Goal: Transaction & Acquisition: Book appointment/travel/reservation

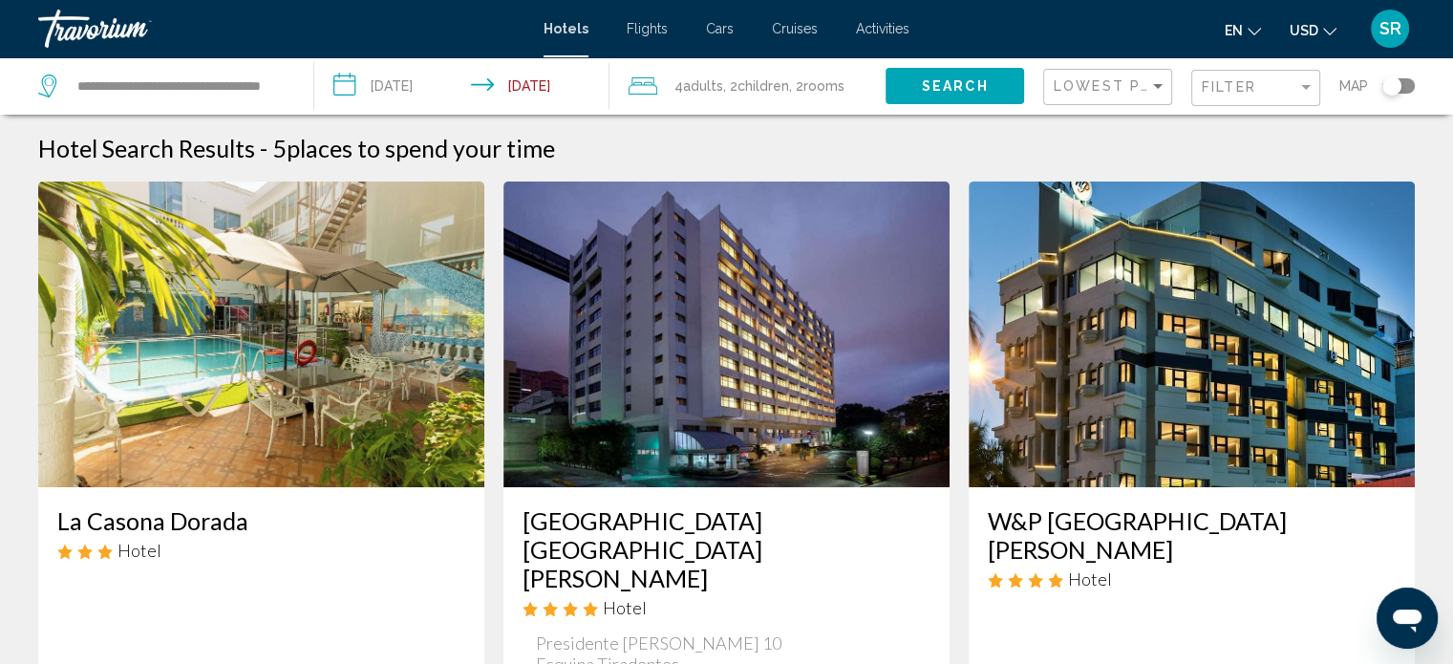
click at [419, 82] on input "**********" at bounding box center [465, 88] width 303 height 63
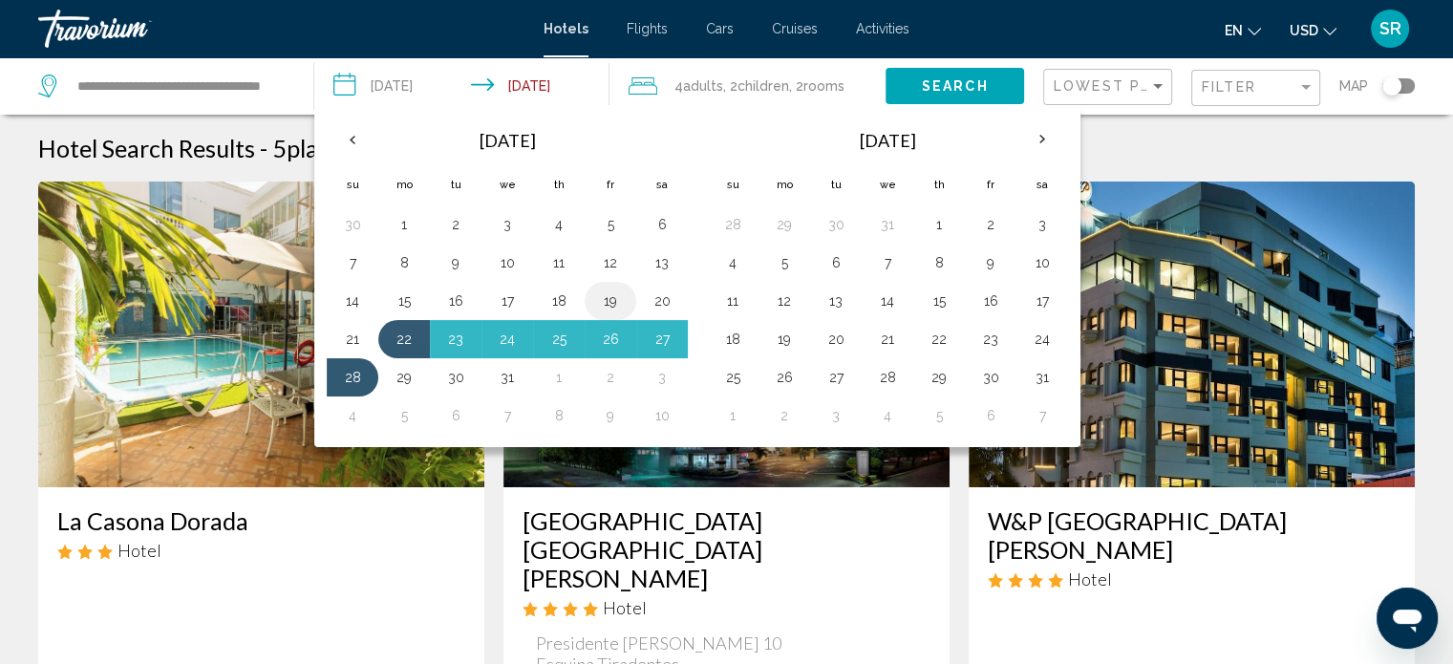
click at [610, 297] on button "19" at bounding box center [610, 301] width 31 height 27
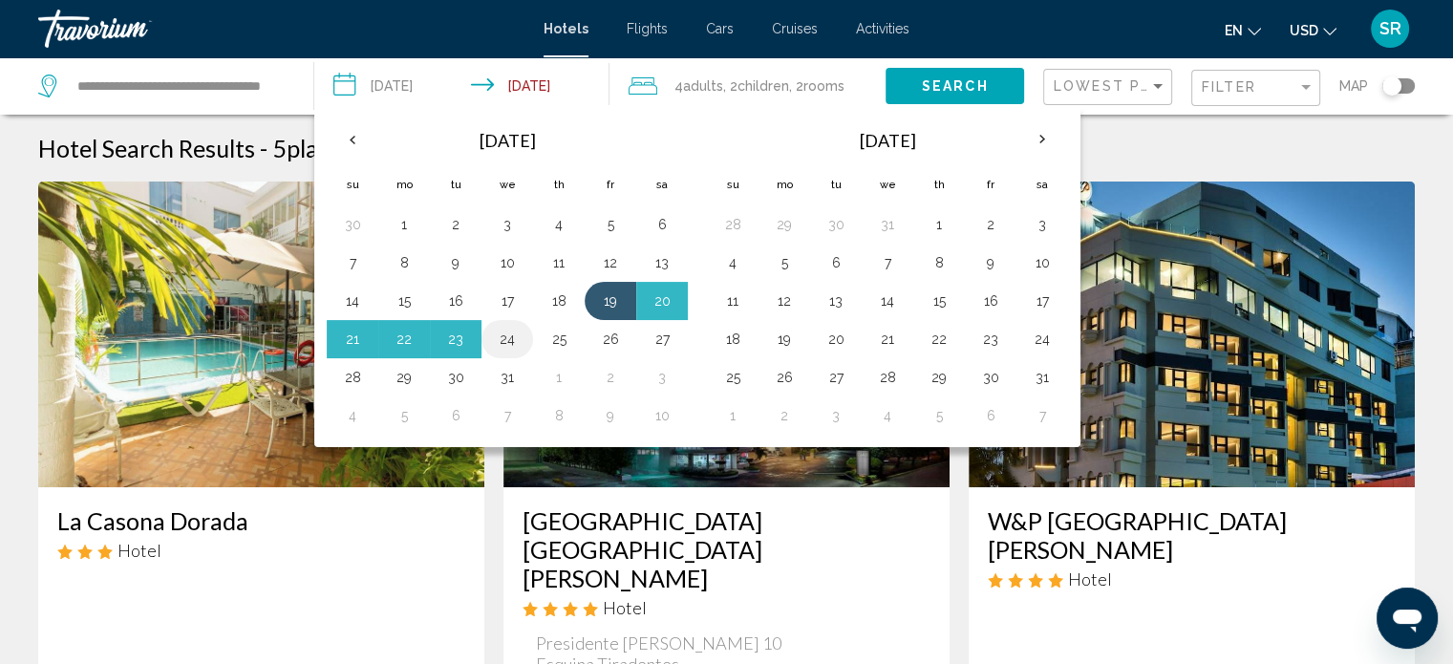
click at [501, 338] on button "24" at bounding box center [507, 339] width 31 height 27
type input "**********"
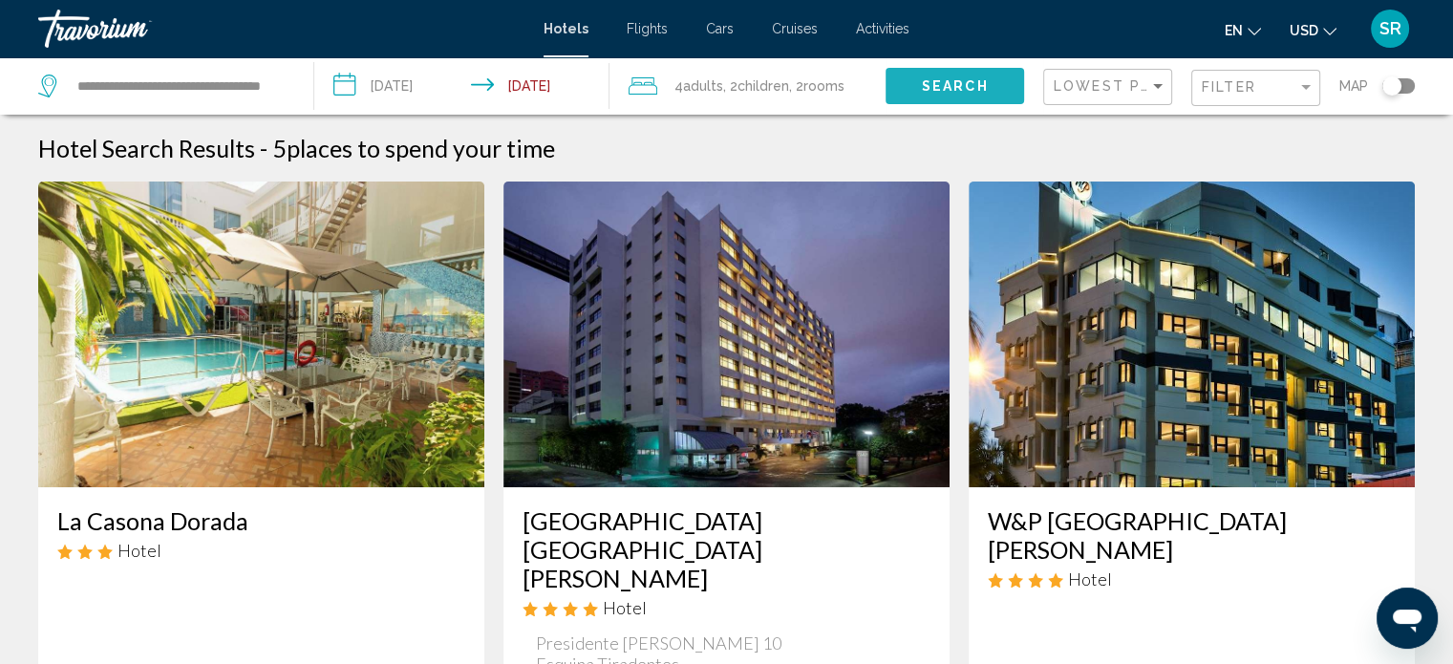
click at [978, 91] on span "Search" at bounding box center [955, 86] width 67 height 15
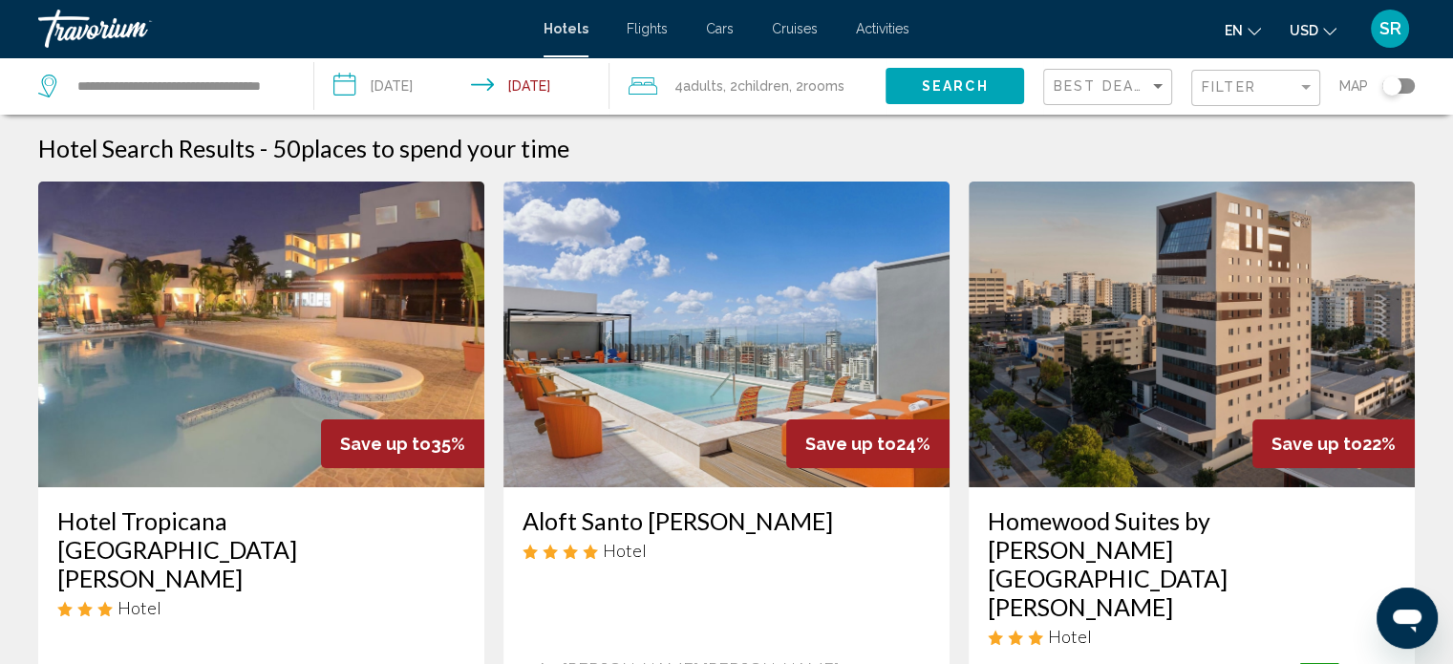
click at [931, 144] on div "Hotel Search Results - 50 places to spend your time" at bounding box center [726, 148] width 1377 height 29
click at [1277, 103] on div "Filter" at bounding box center [1258, 88] width 113 height 35
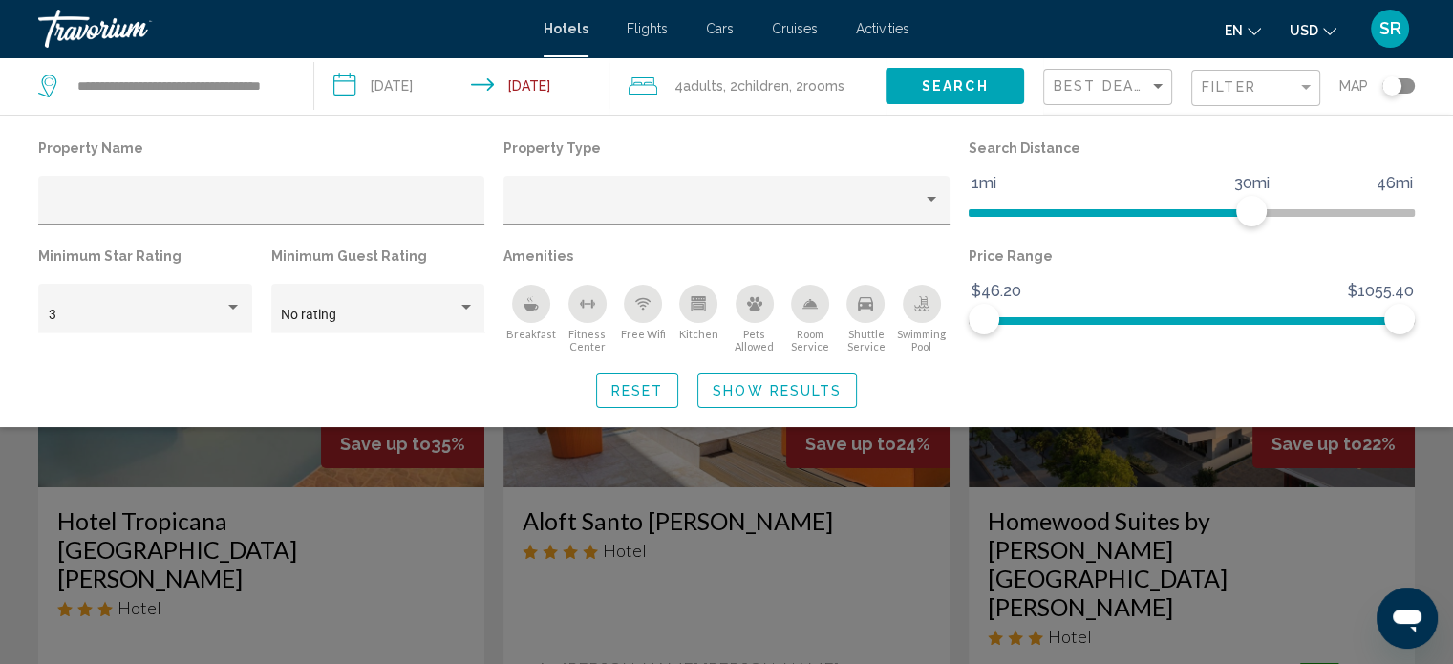
click at [930, 305] on div "Swimming Pool" at bounding box center [922, 304] width 38 height 38
click at [805, 324] on button "Room Service" at bounding box center [810, 319] width 55 height 70
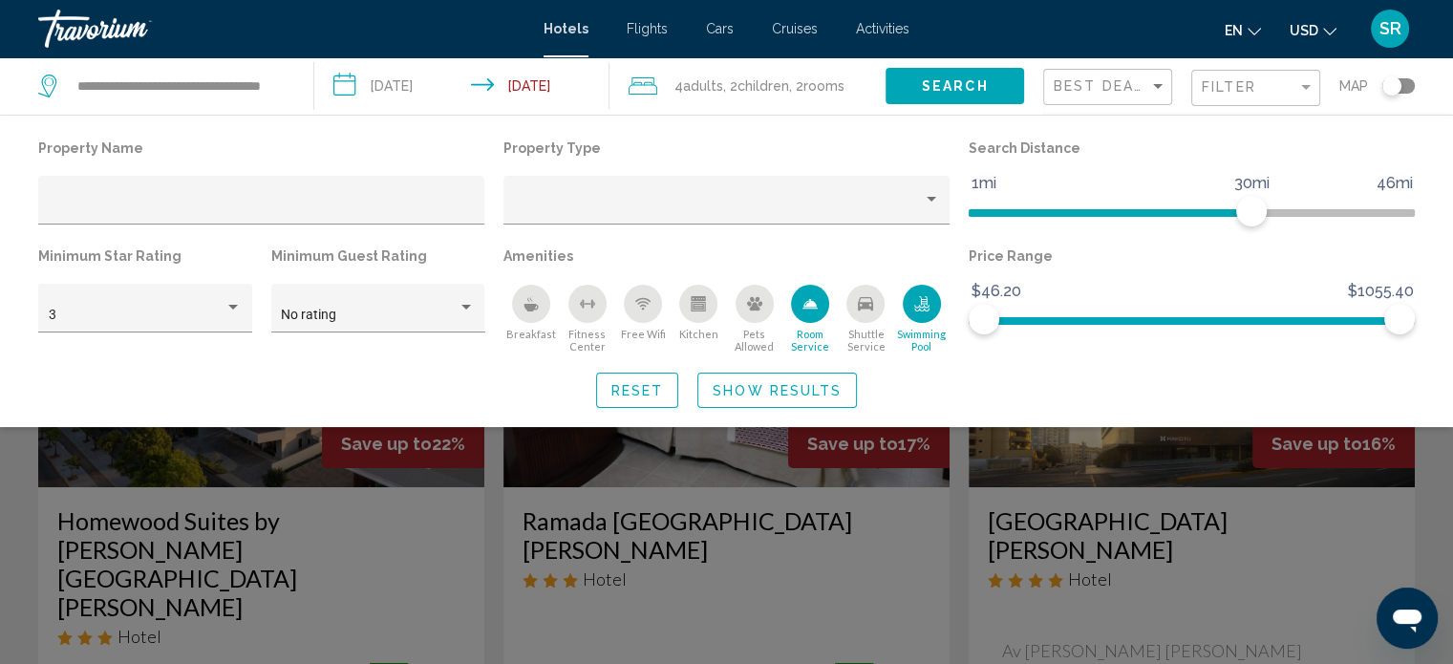
click at [618, 315] on button "Free Wifi" at bounding box center [642, 319] width 55 height 70
click at [765, 383] on span "Show Results" at bounding box center [777, 390] width 129 height 15
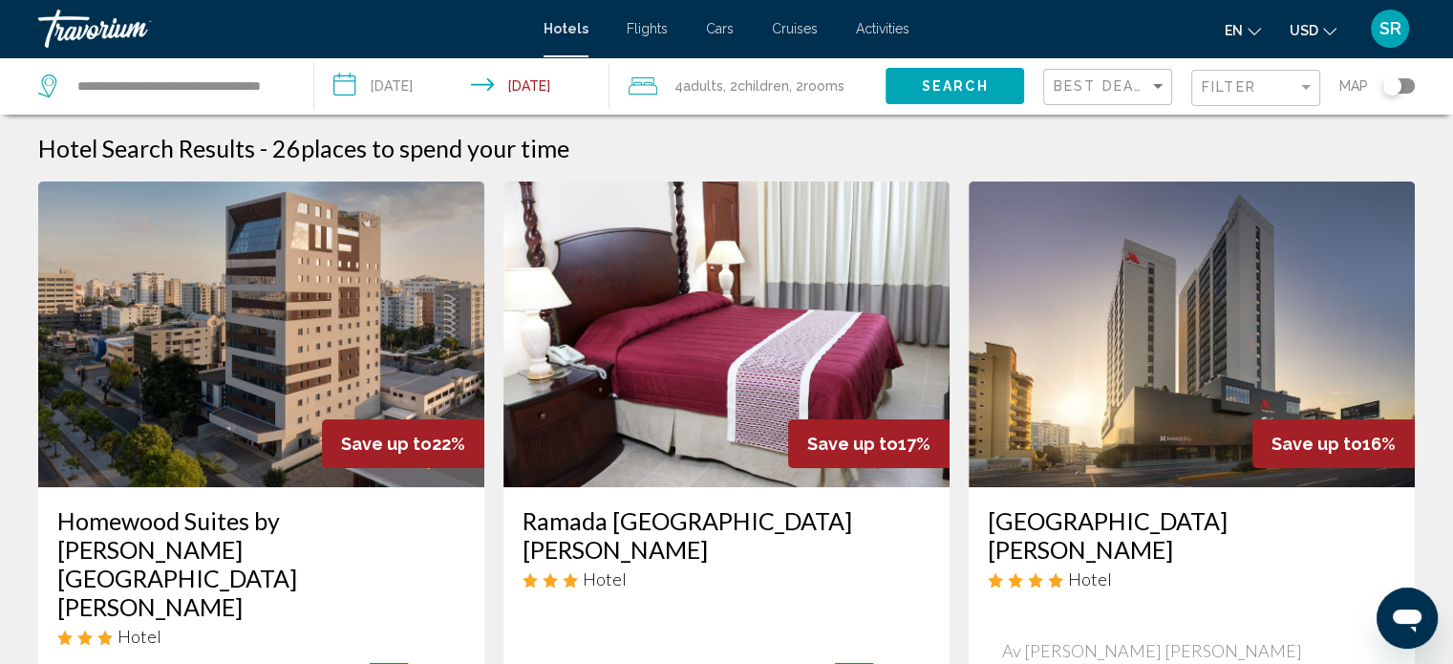
click at [1325, 148] on div "Hotel Search Results - 26 places to spend your time" at bounding box center [726, 148] width 1377 height 29
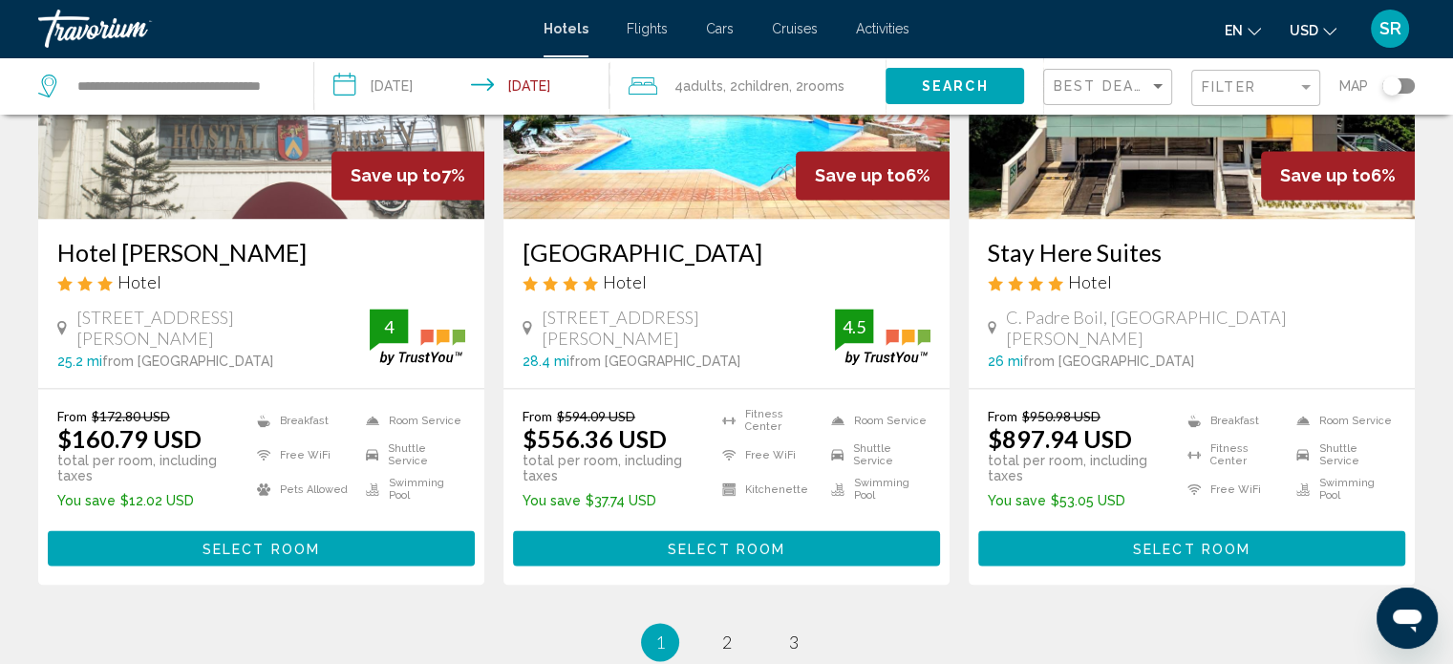
scroll to position [2649, 0]
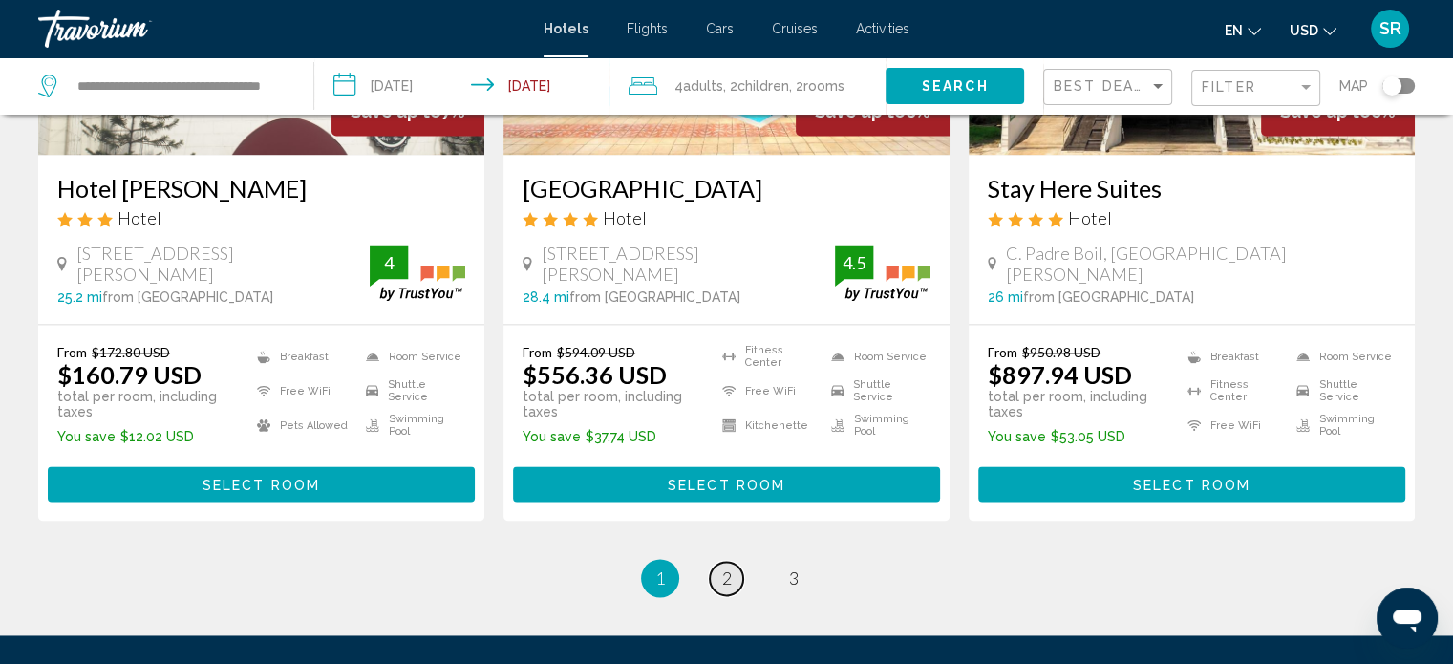
click at [731, 568] on span "2" at bounding box center [727, 578] width 10 height 21
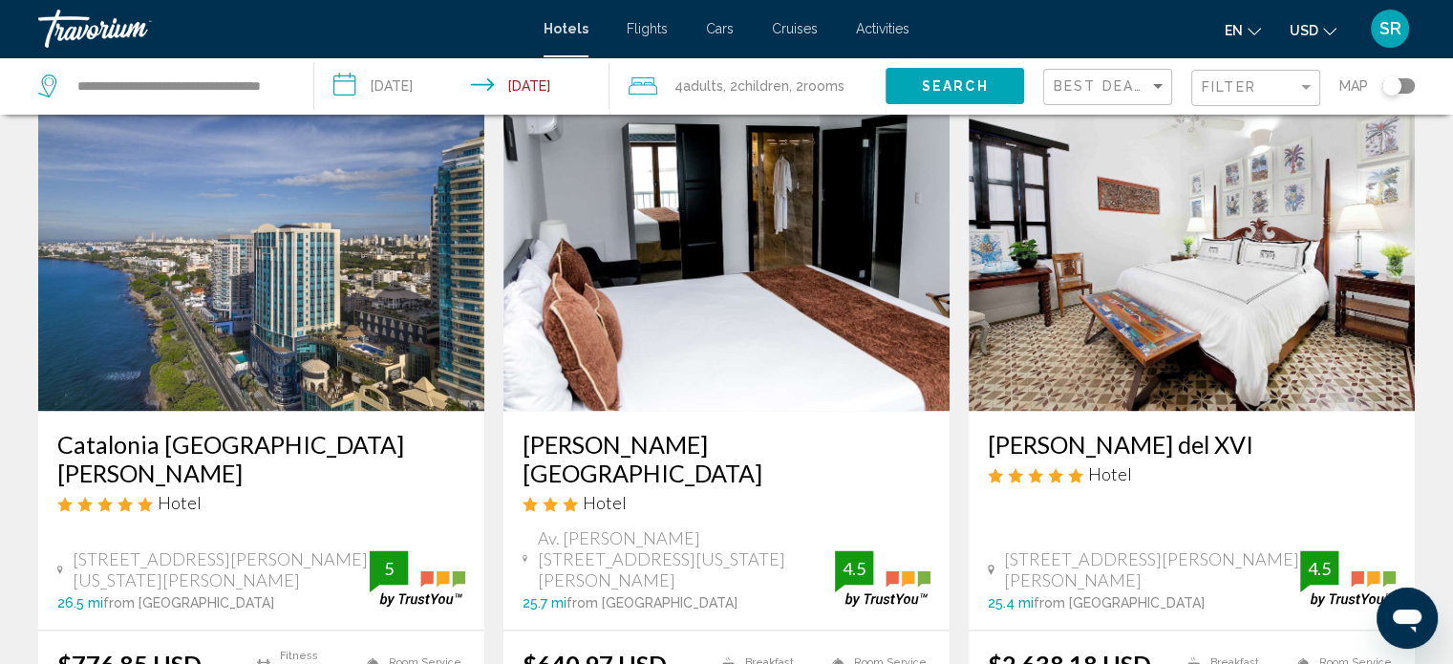
scroll to position [2522, 0]
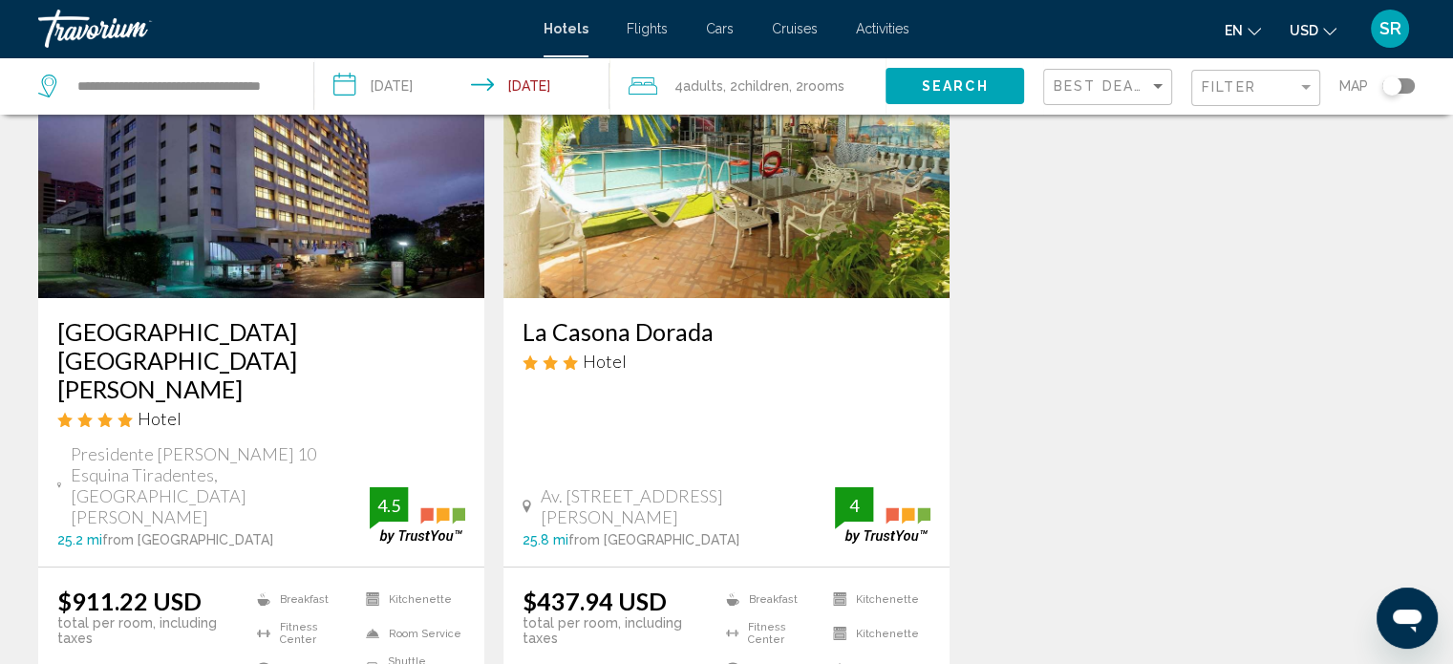
scroll to position [191, 0]
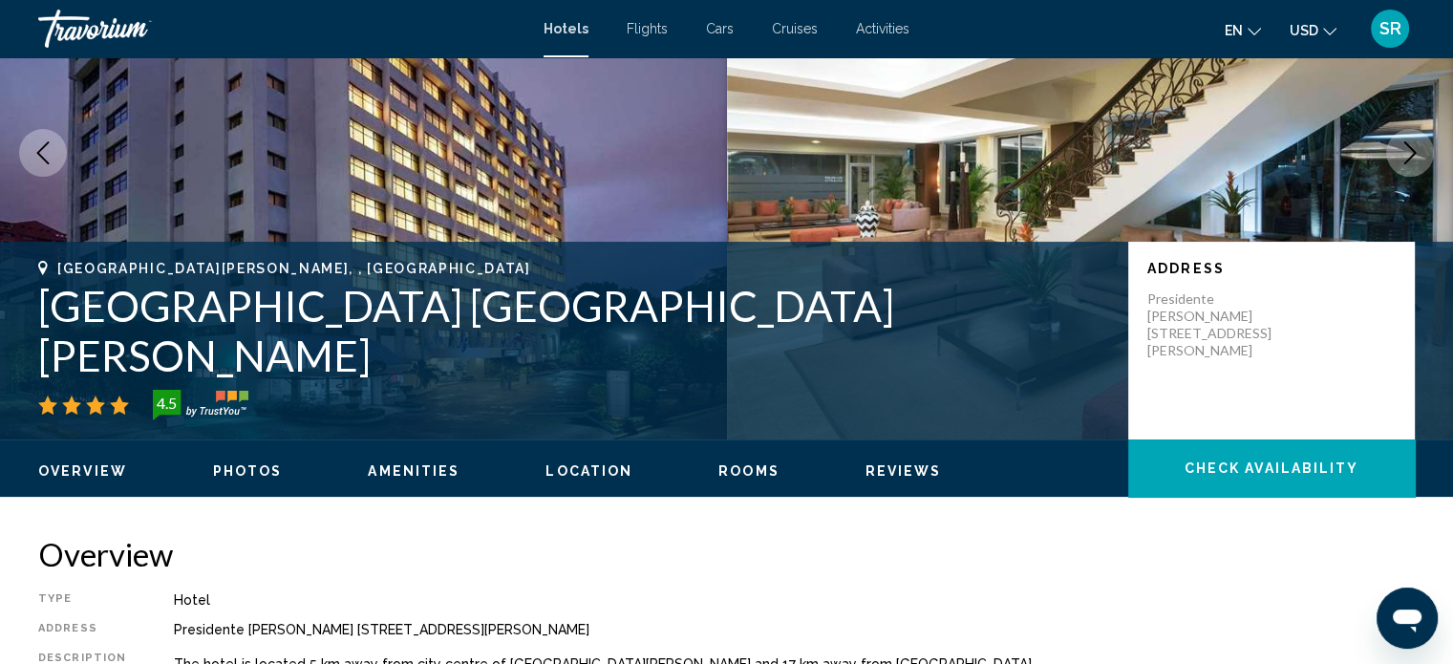
scroll to position [11, 0]
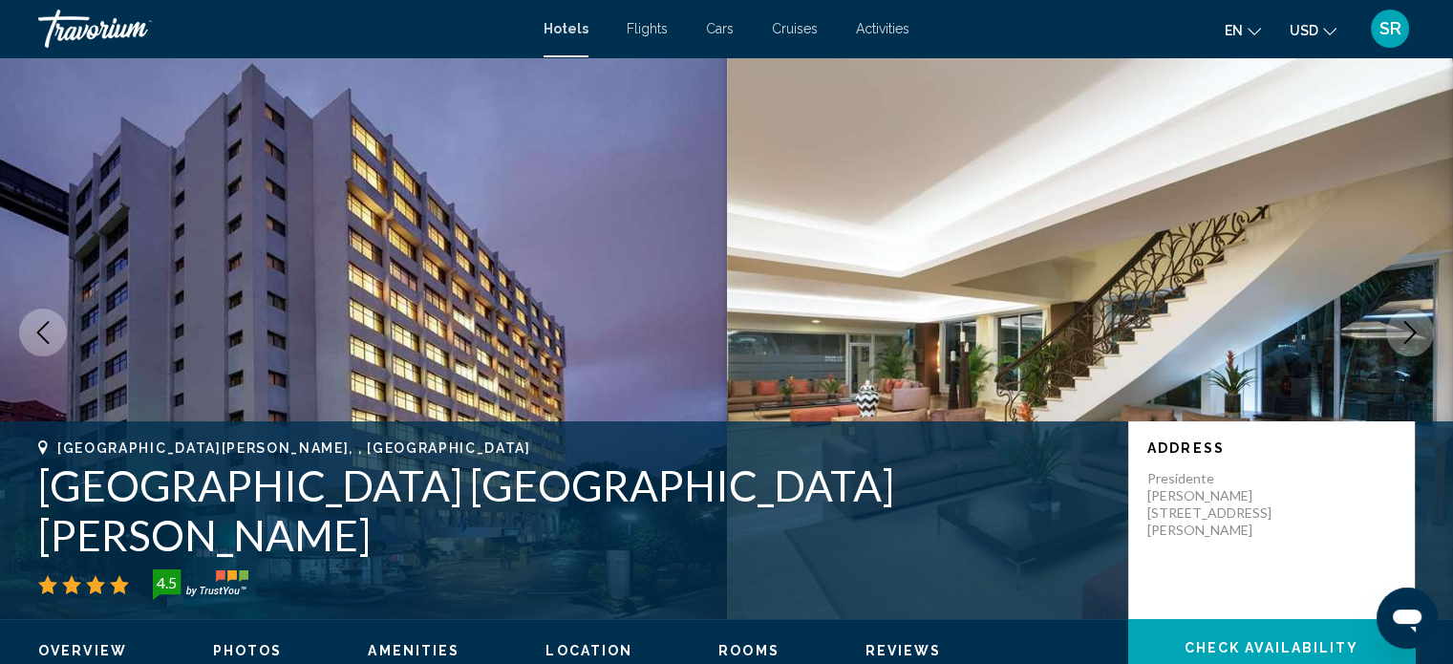
click at [1120, 252] on img "Main content" at bounding box center [1090, 332] width 727 height 573
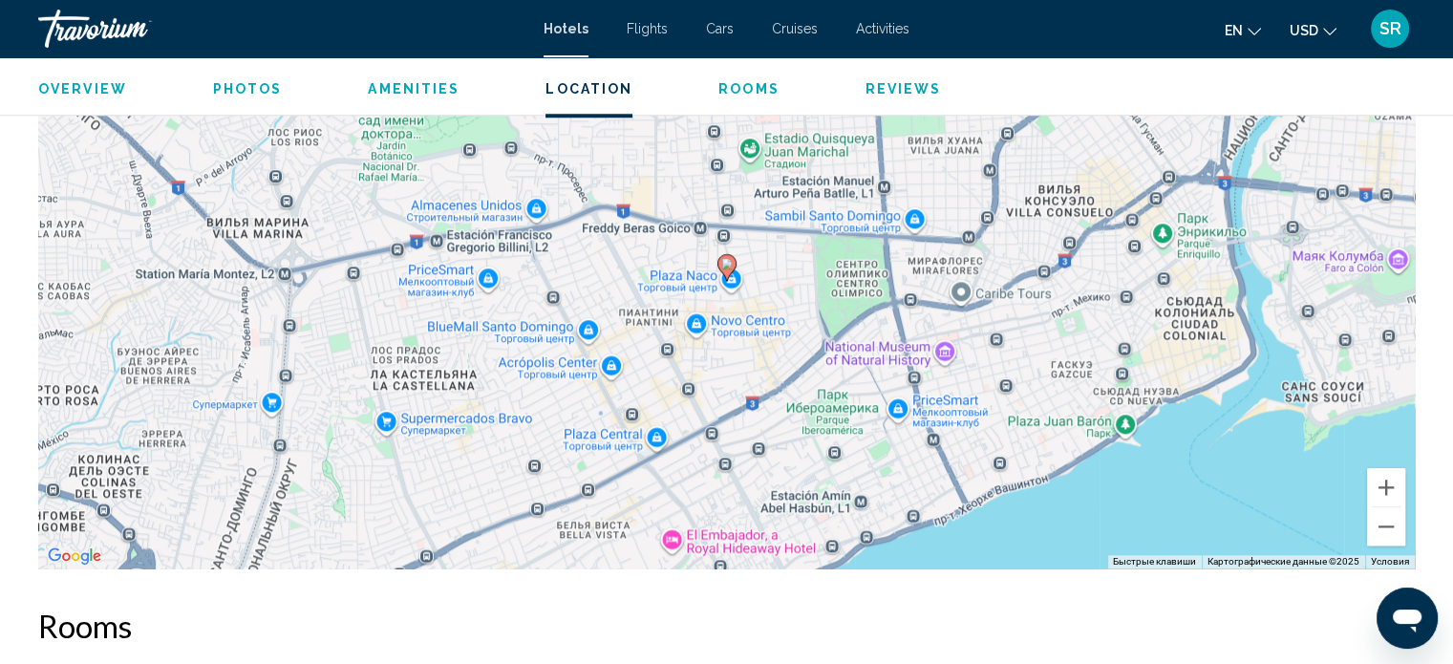
scroll to position [1846, 0]
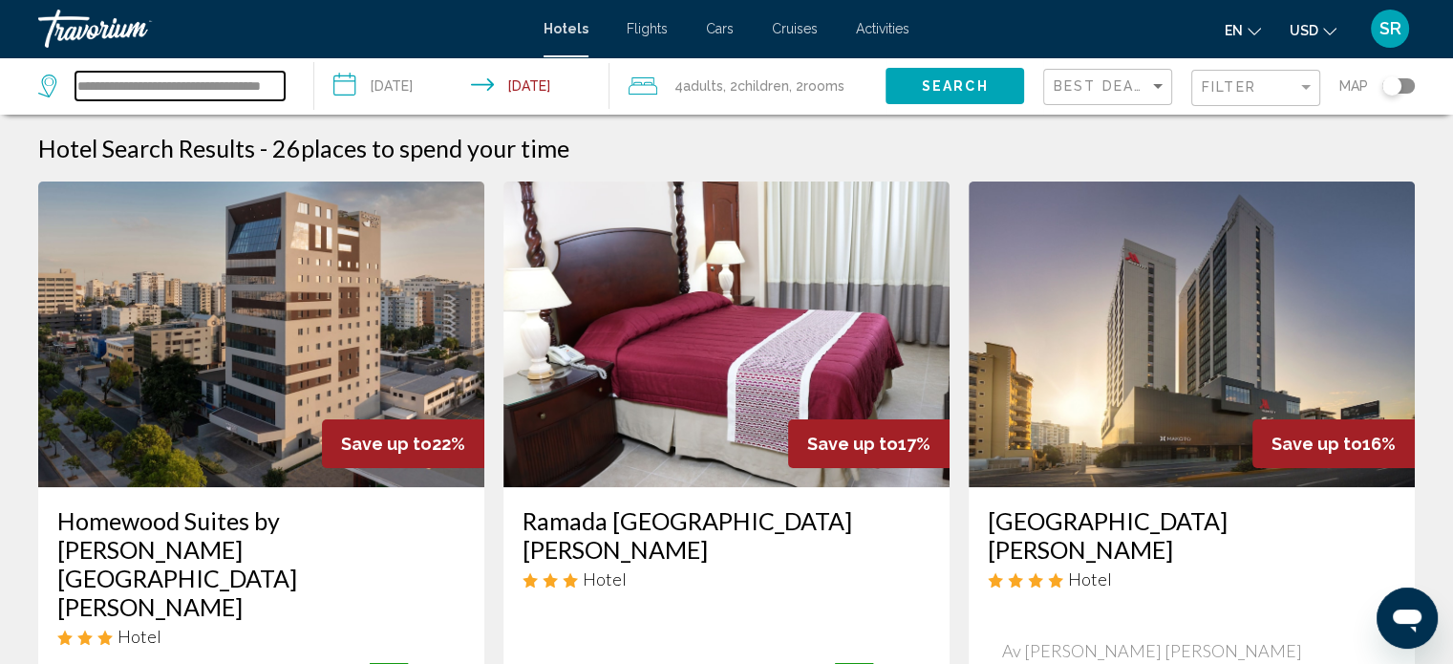
click at [240, 79] on input "**********" at bounding box center [179, 86] width 209 height 29
click at [271, 89] on input "**********" at bounding box center [179, 86] width 209 height 29
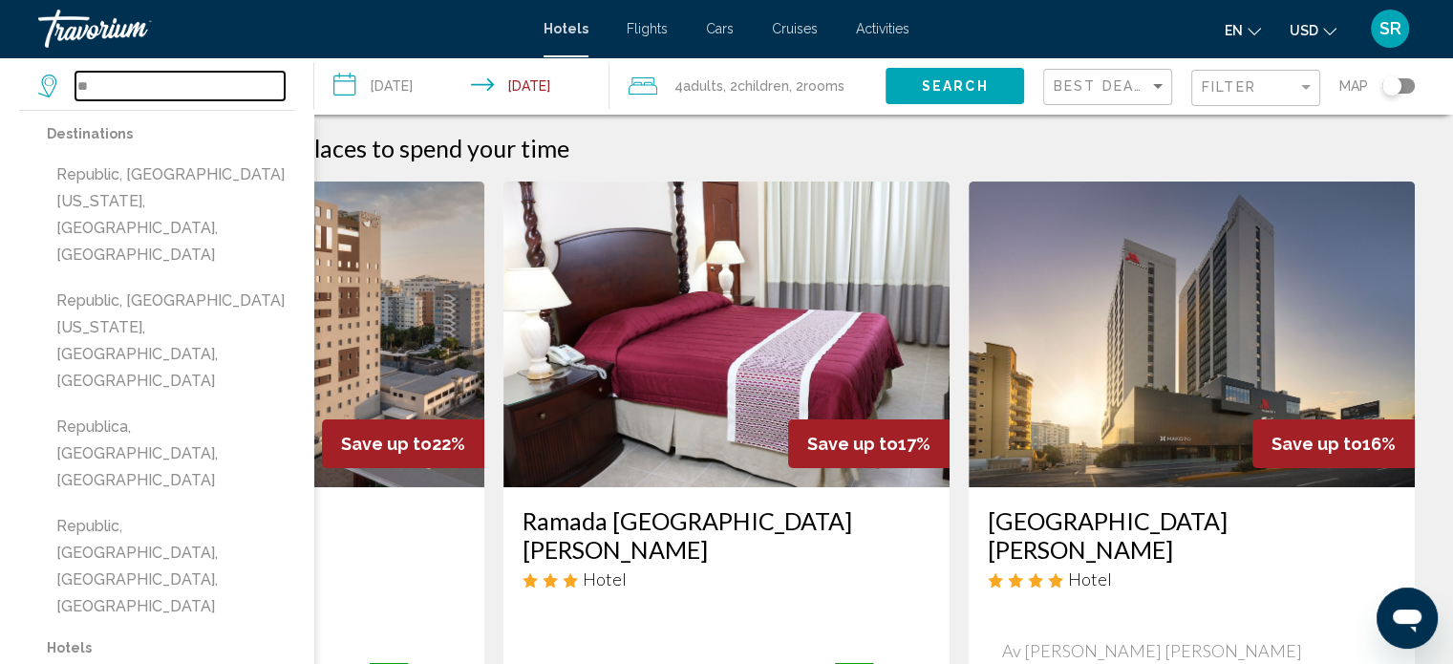
type input "*"
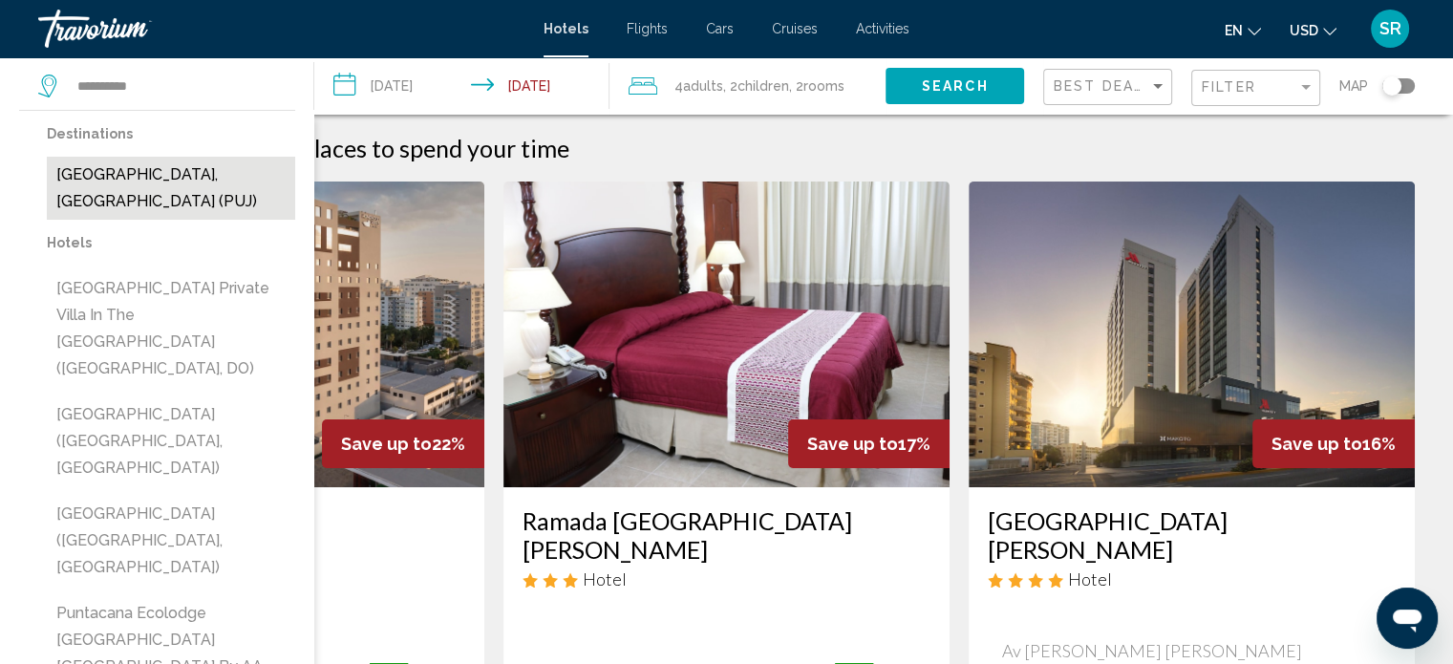
click at [130, 194] on button "[GEOGRAPHIC_DATA], [GEOGRAPHIC_DATA] (PUJ)" at bounding box center [171, 188] width 248 height 63
type input "**********"
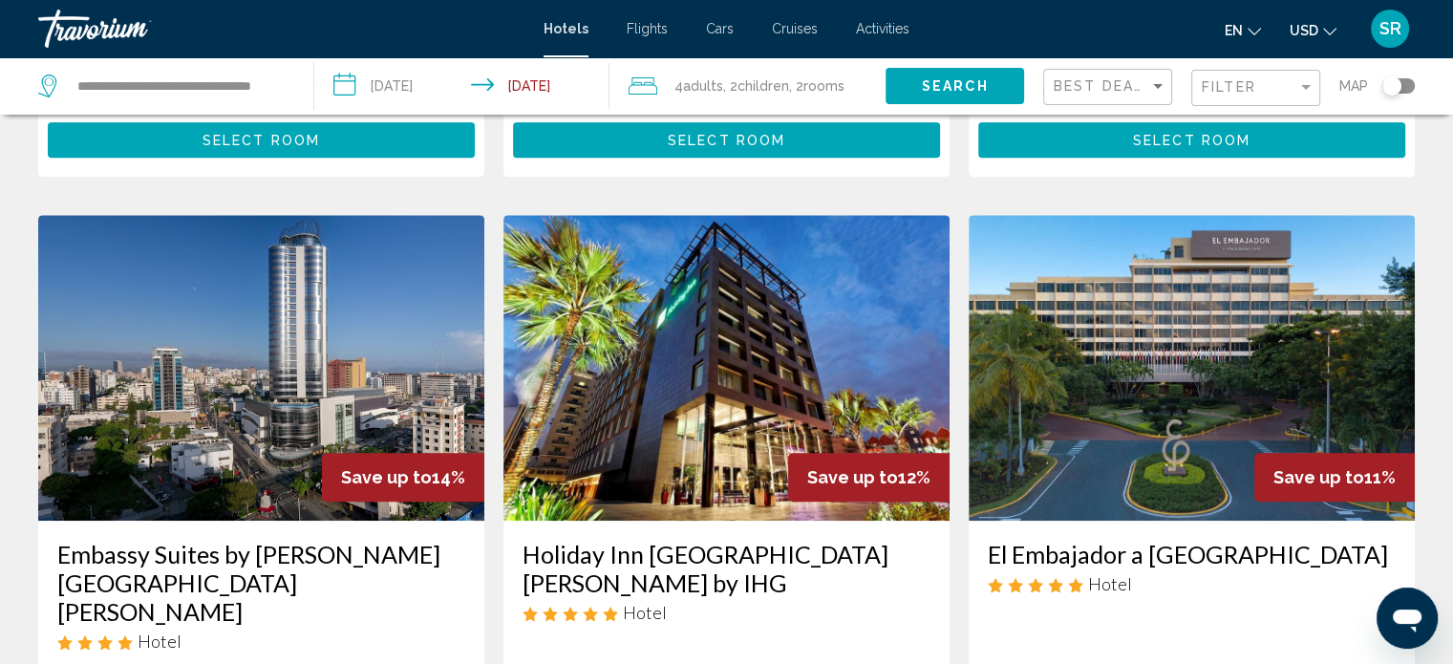
scroll to position [764, 0]
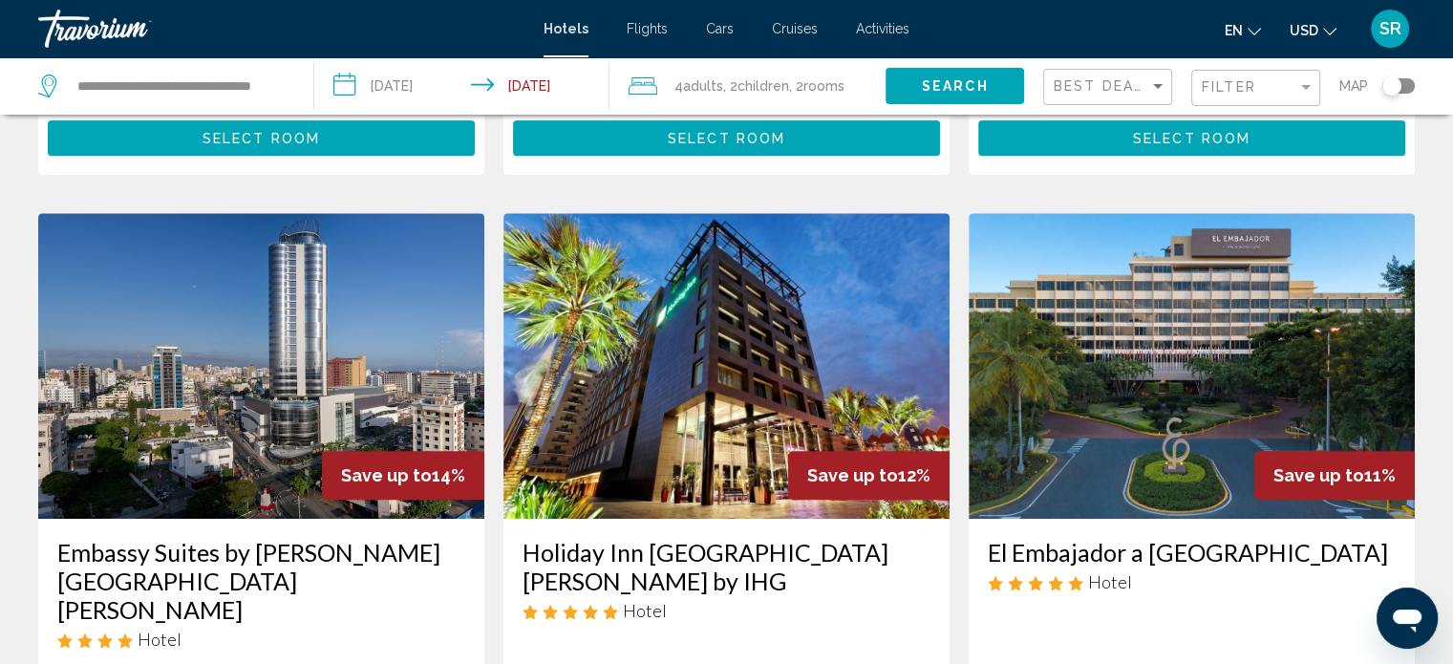
click at [784, 246] on img "Main content" at bounding box center [727, 366] width 446 height 306
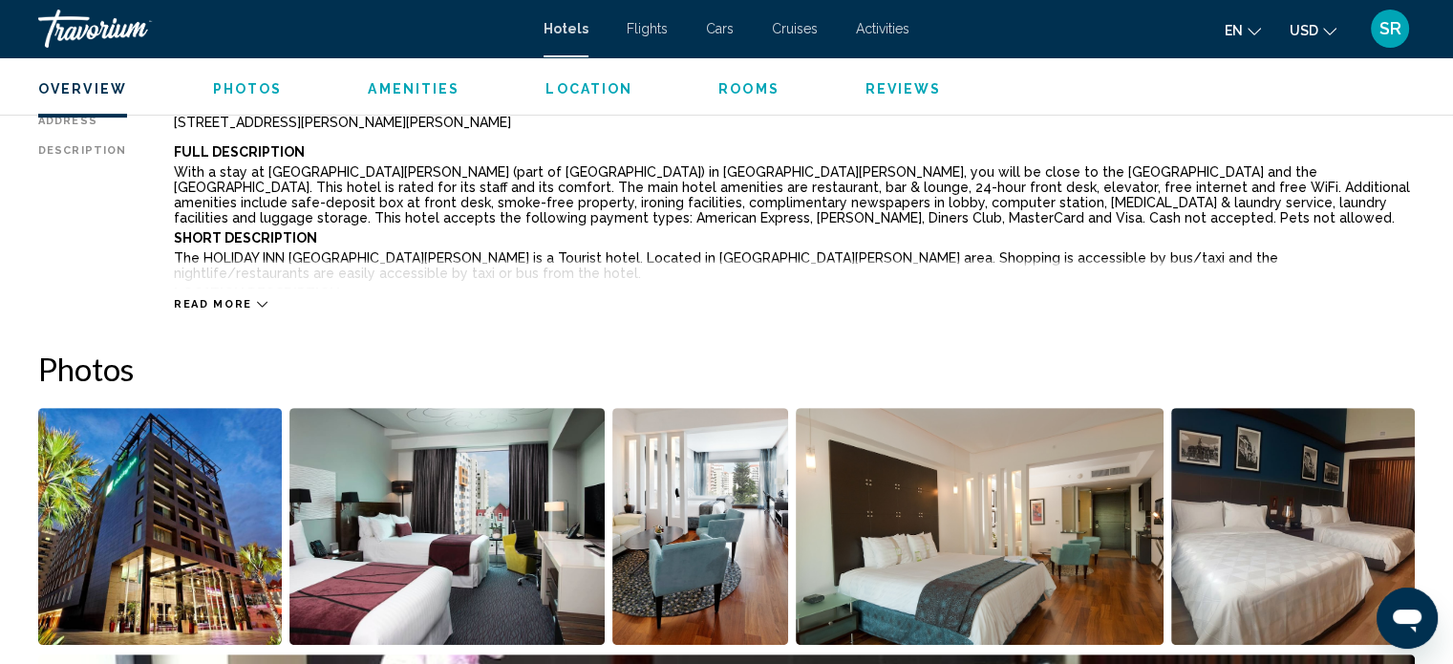
scroll to position [738, 0]
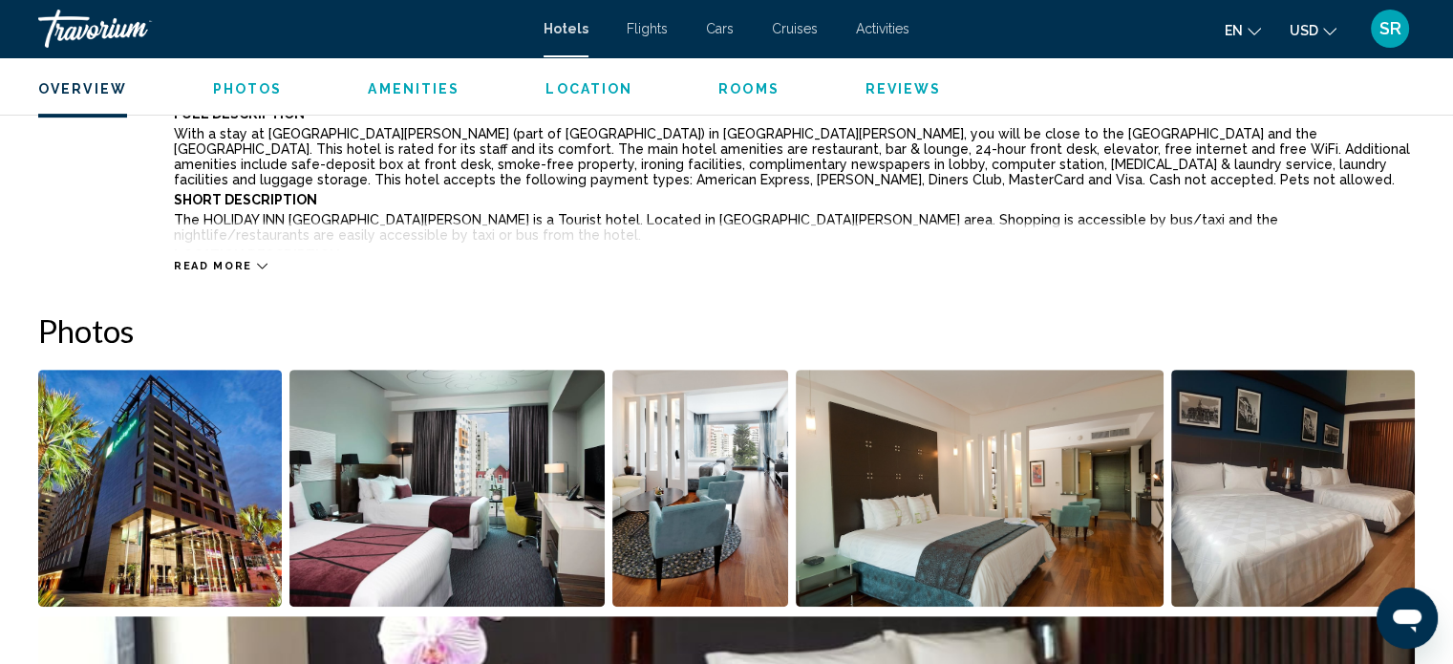
click at [208, 268] on span "Read more" at bounding box center [213, 266] width 78 height 12
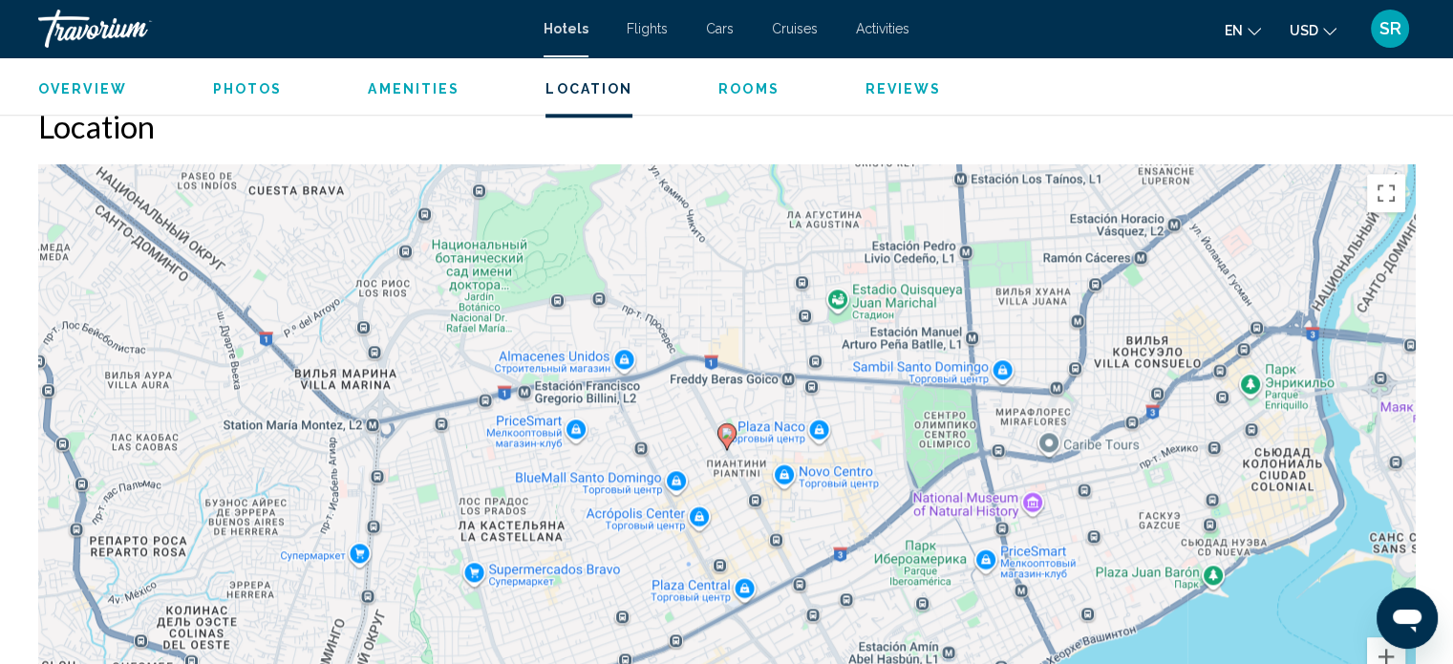
scroll to position [2228, 0]
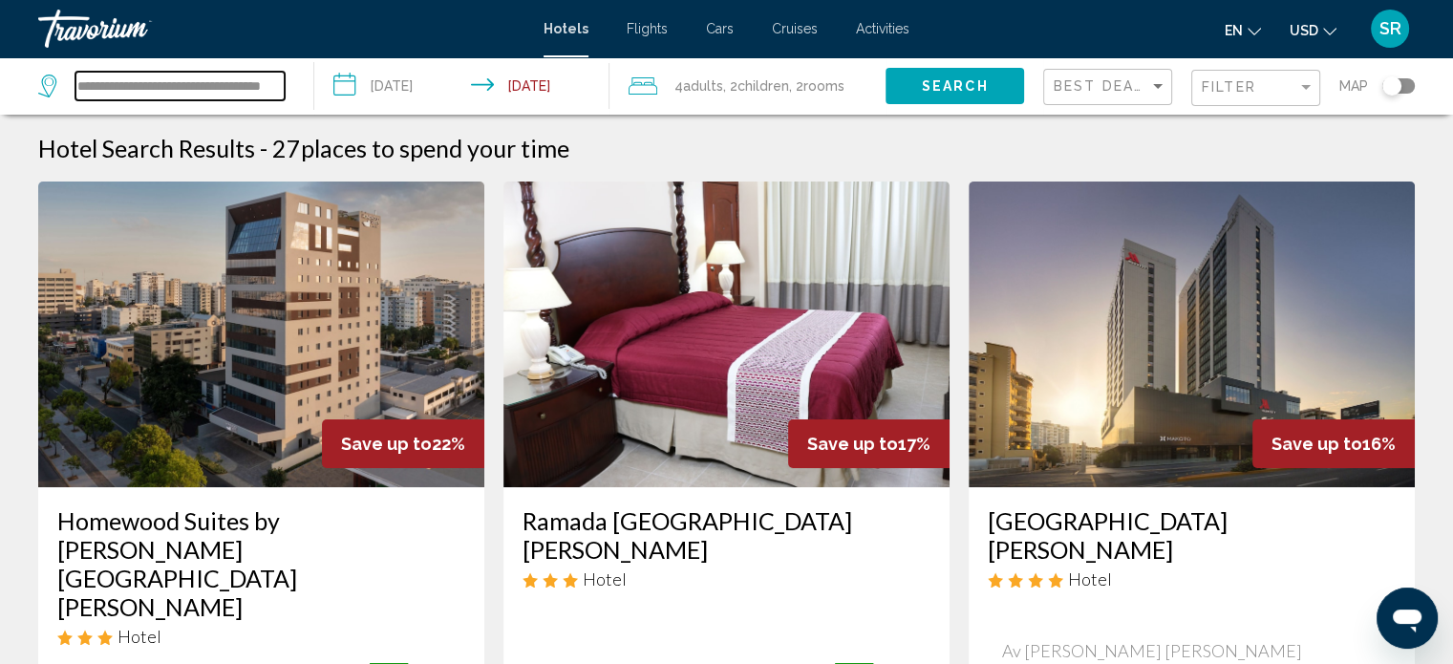
click at [265, 86] on input "**********" at bounding box center [179, 86] width 209 height 29
click at [783, 30] on span "Cruises" at bounding box center [795, 28] width 46 height 15
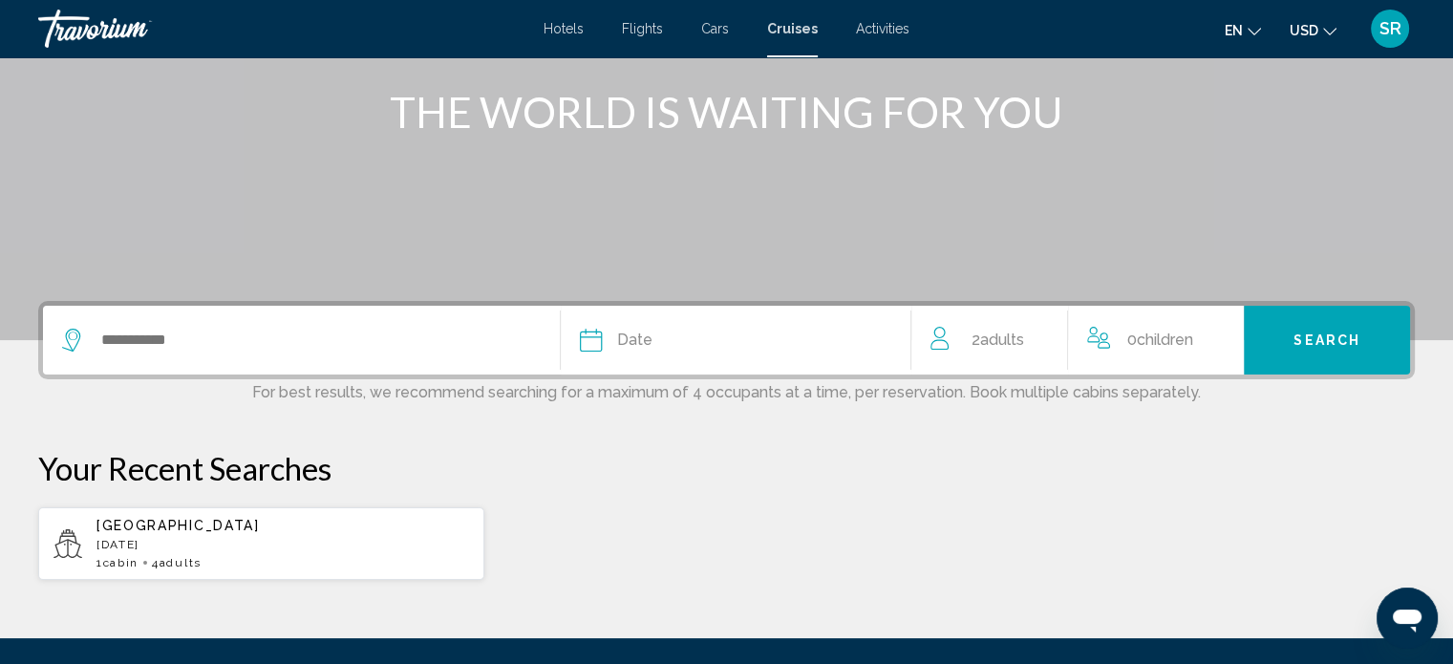
scroll to position [306, 0]
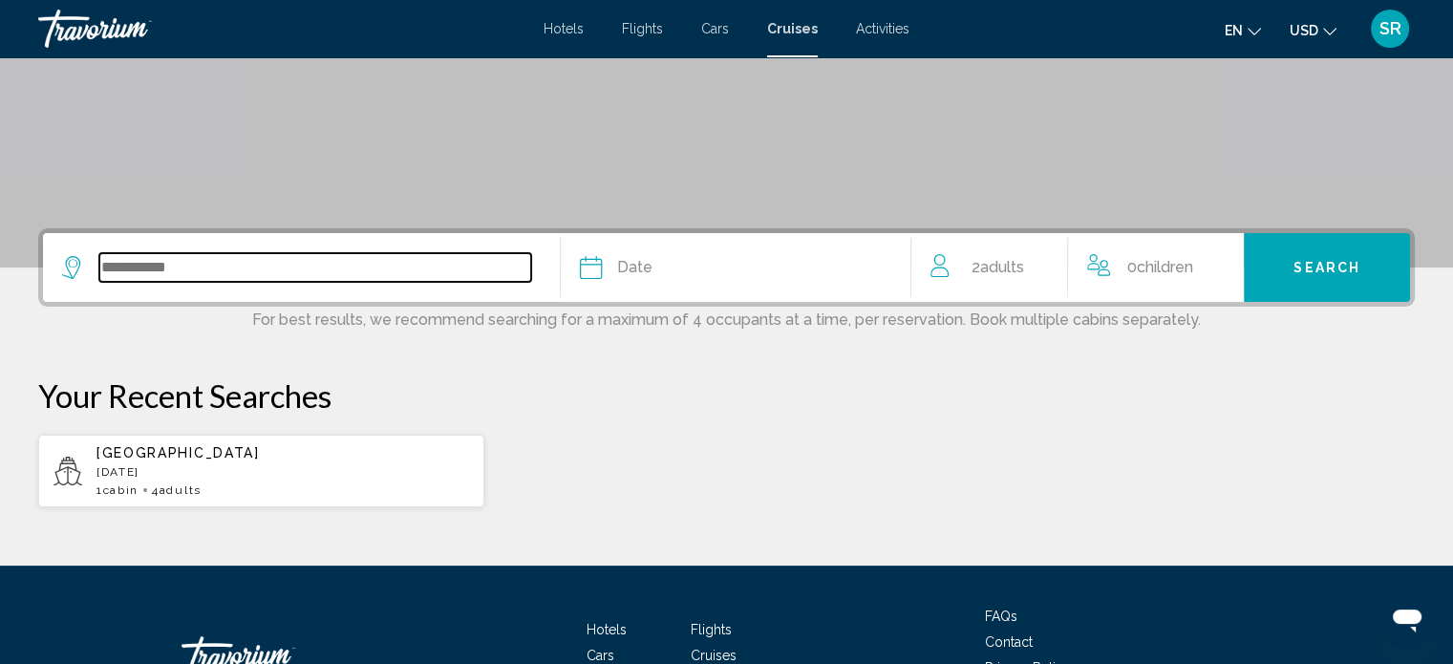
click at [418, 268] on input "Search widget" at bounding box center [315, 267] width 432 height 29
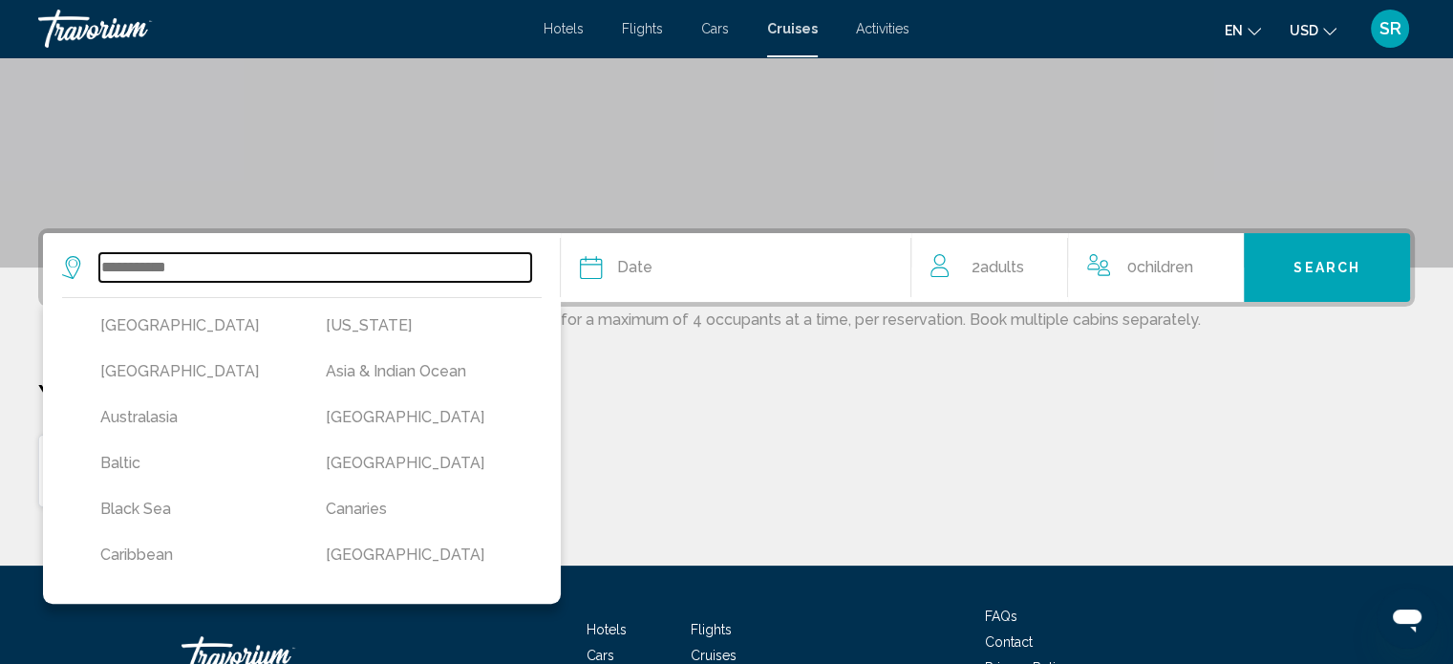
scroll to position [440, 0]
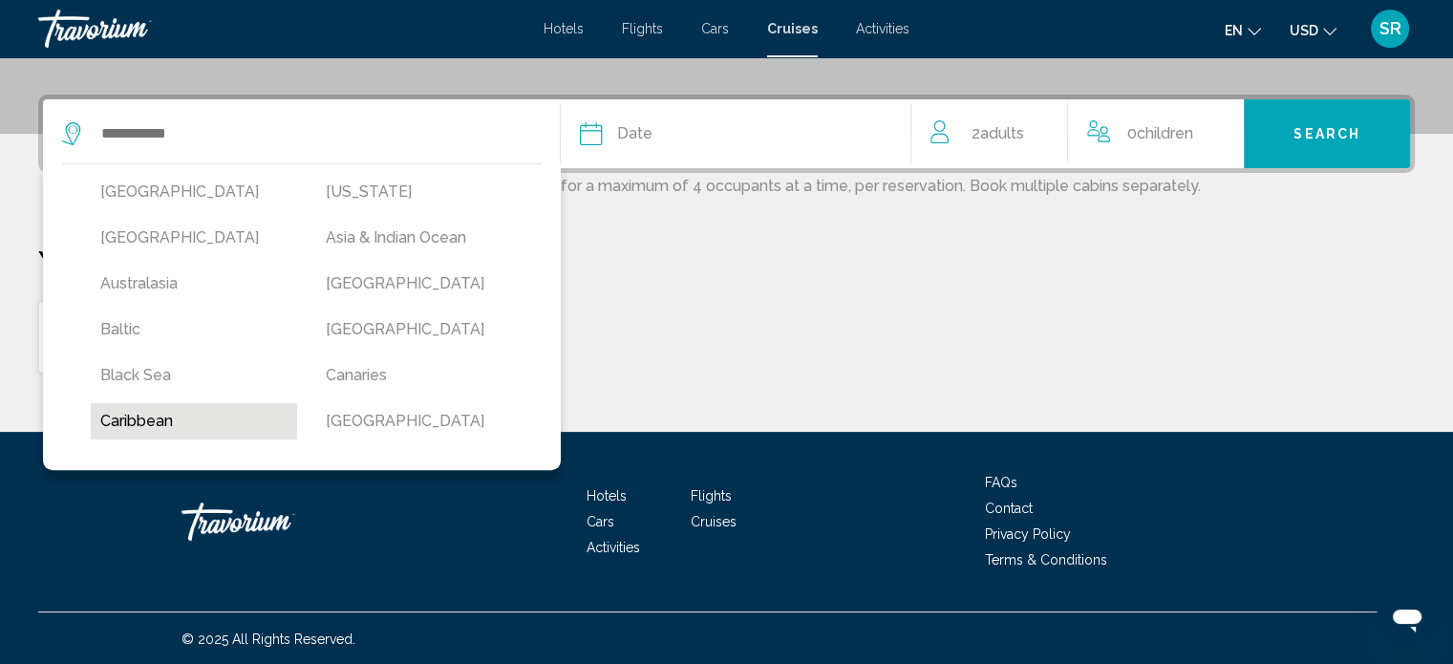
click at [148, 416] on button "Caribbean" at bounding box center [194, 421] width 206 height 36
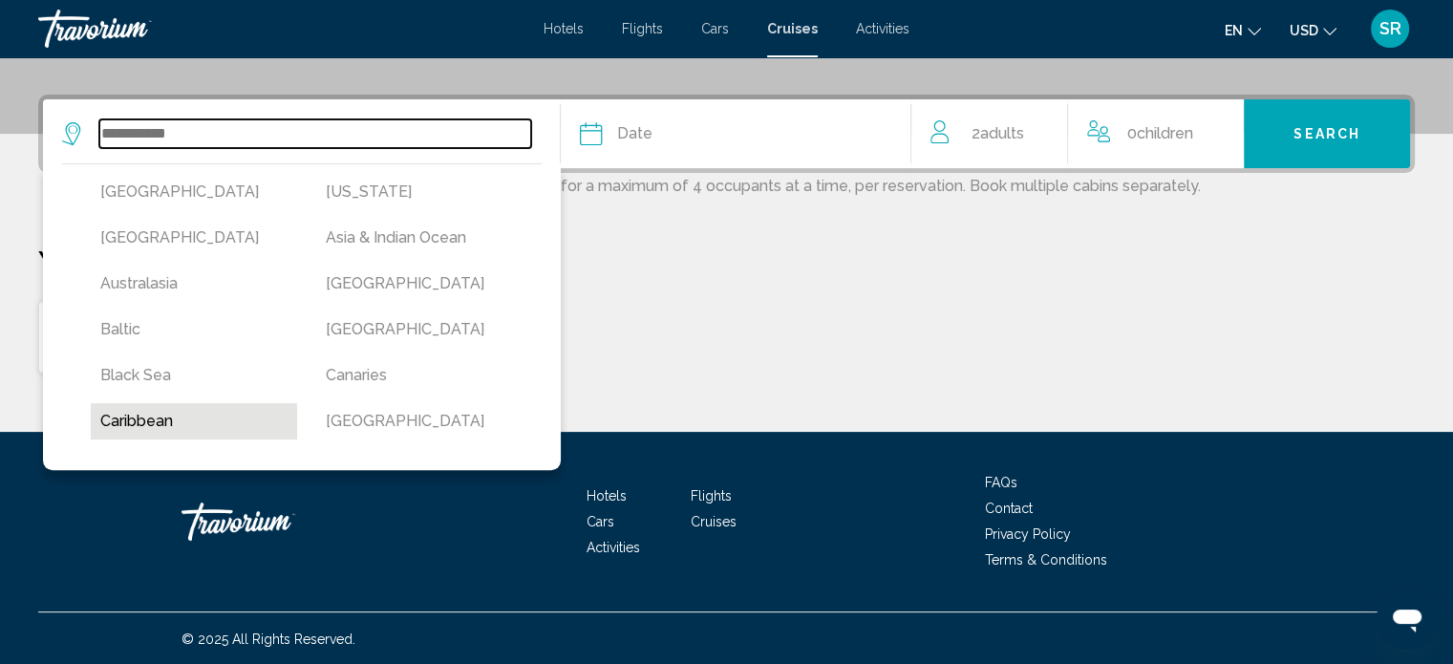
type input "*********"
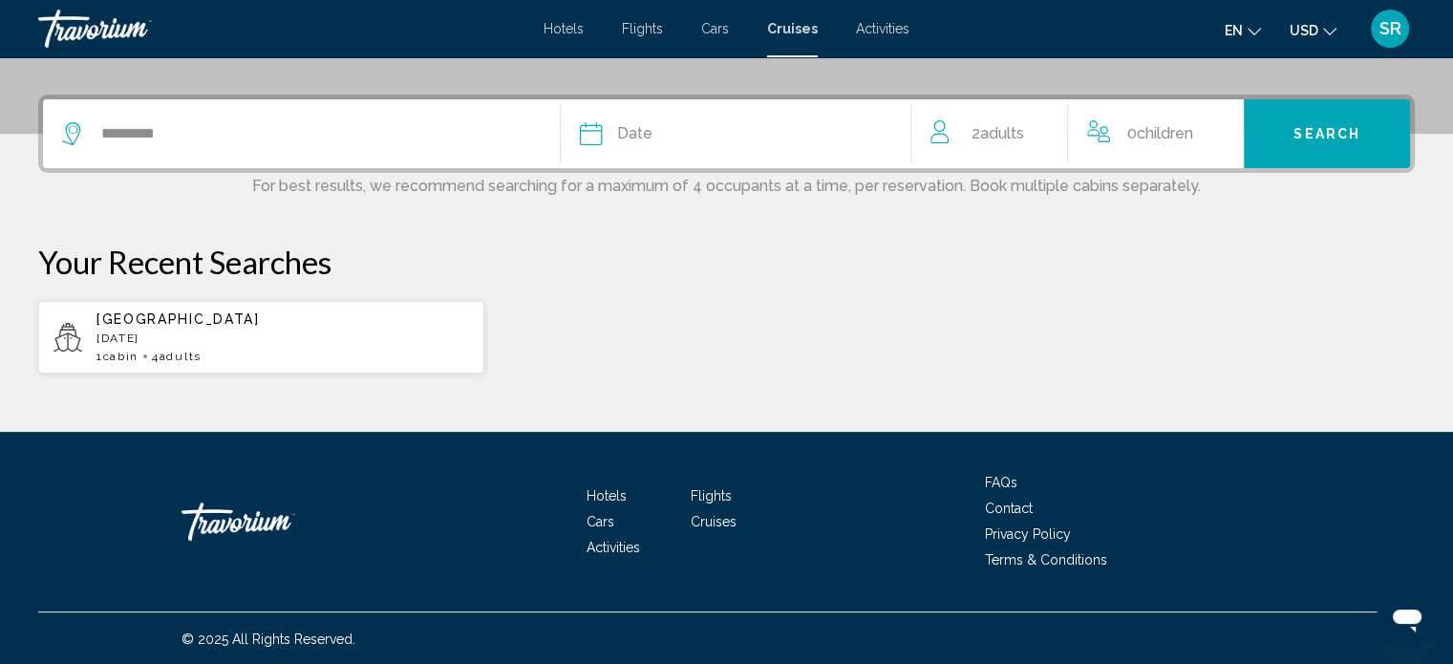
click at [718, 133] on div "Date" at bounding box center [736, 133] width 312 height 27
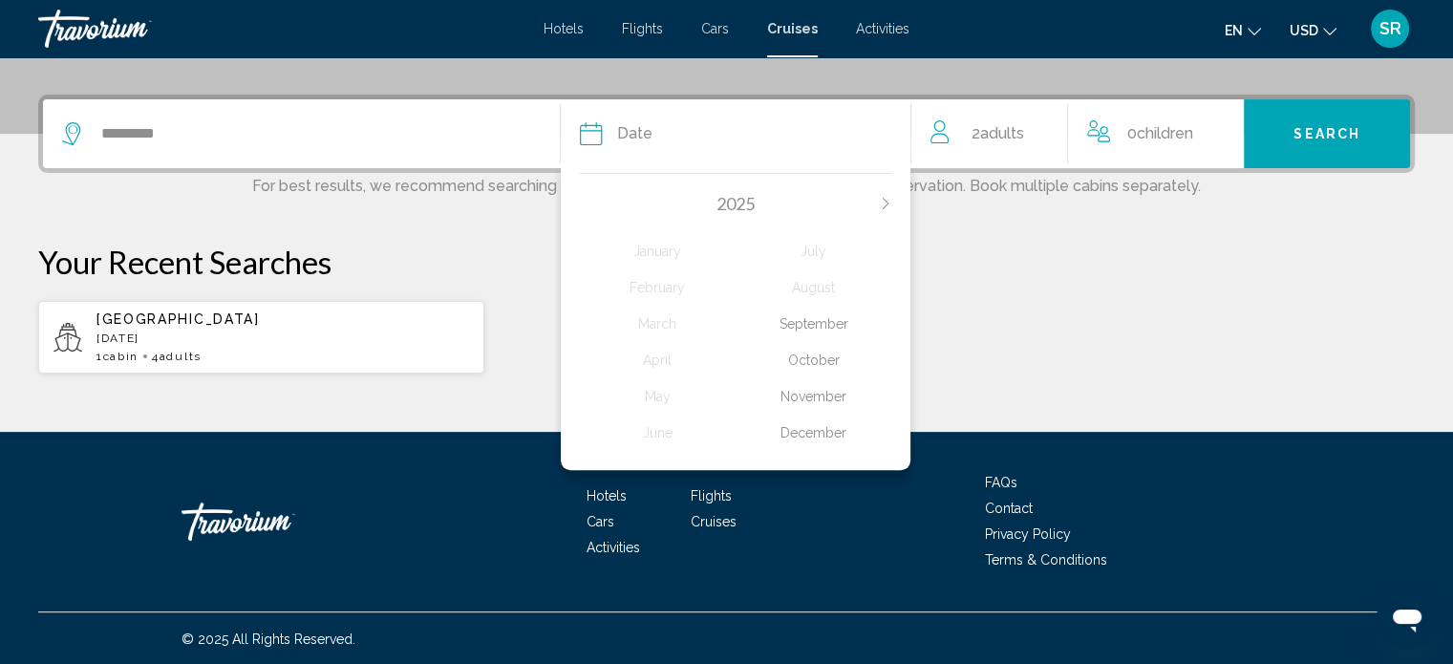
click at [832, 428] on div "December" at bounding box center [814, 433] width 156 height 34
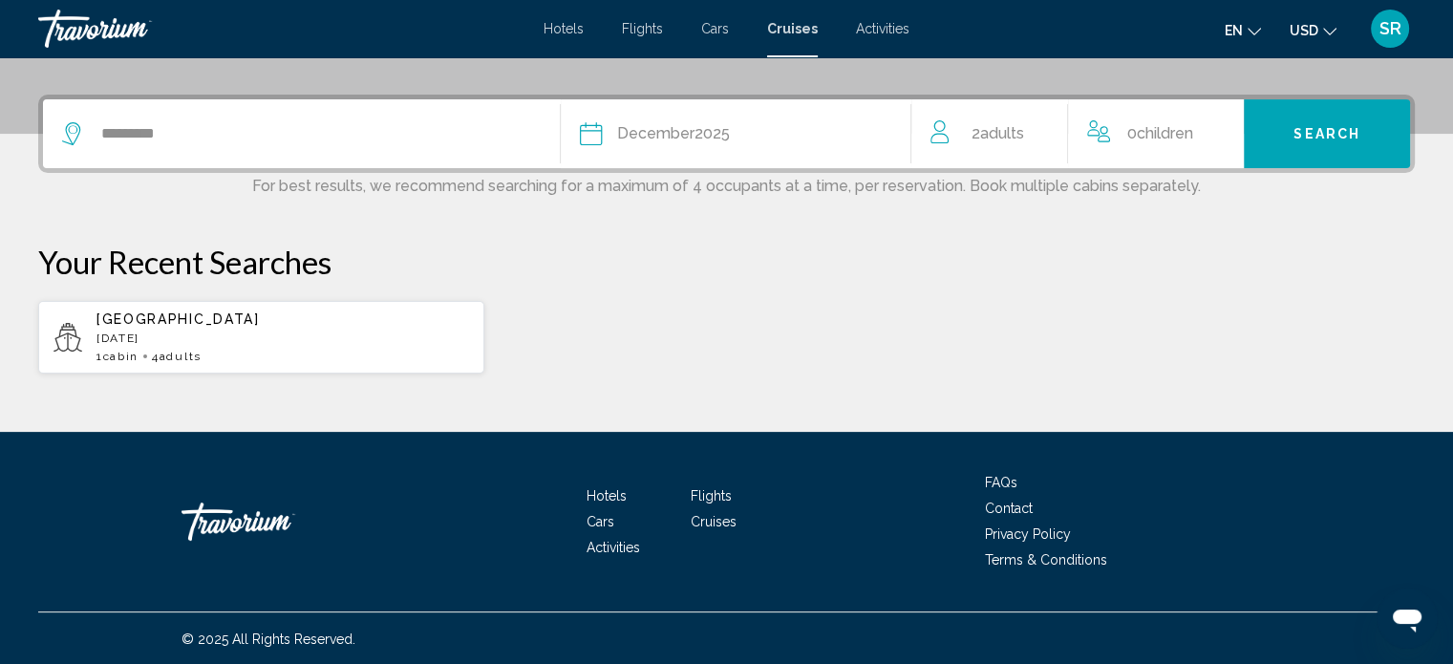
click at [1005, 129] on span "Adults" at bounding box center [1001, 133] width 44 height 18
click at [1051, 125] on icon "Increment adults" at bounding box center [1045, 129] width 17 height 23
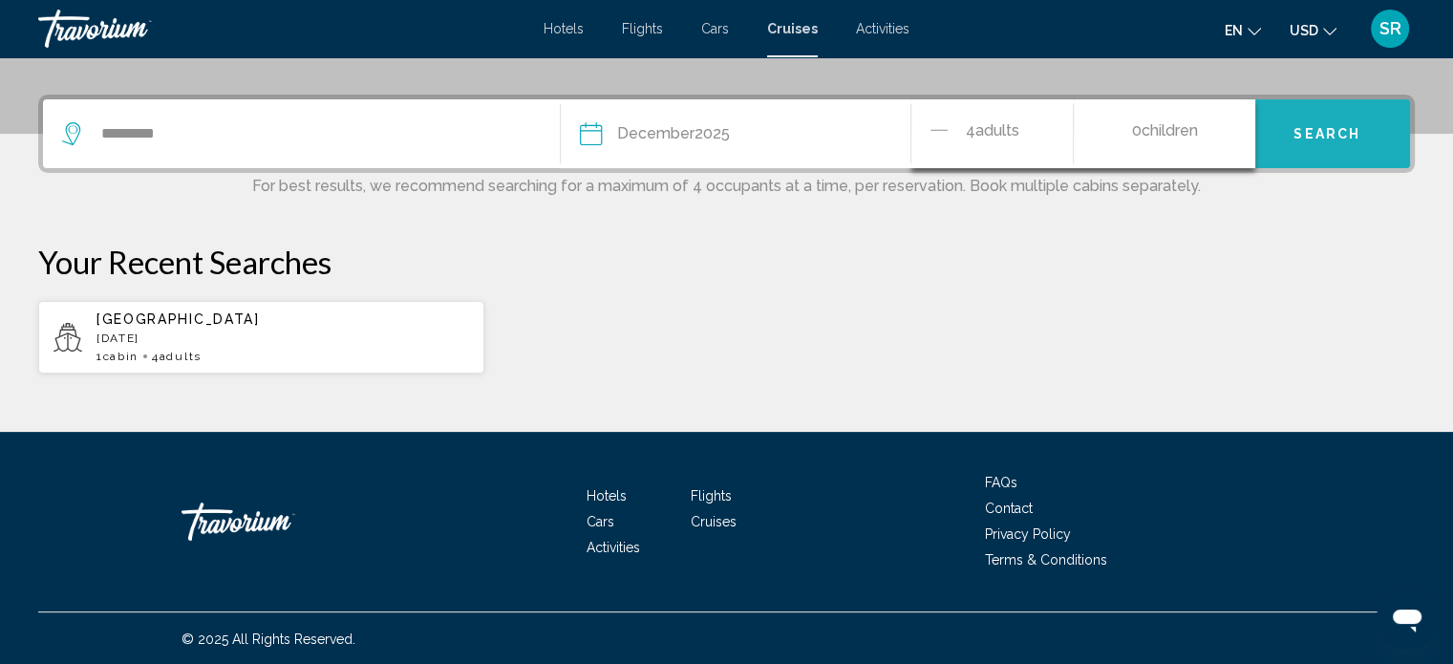
click at [1324, 128] on span "Search" at bounding box center [1327, 134] width 67 height 15
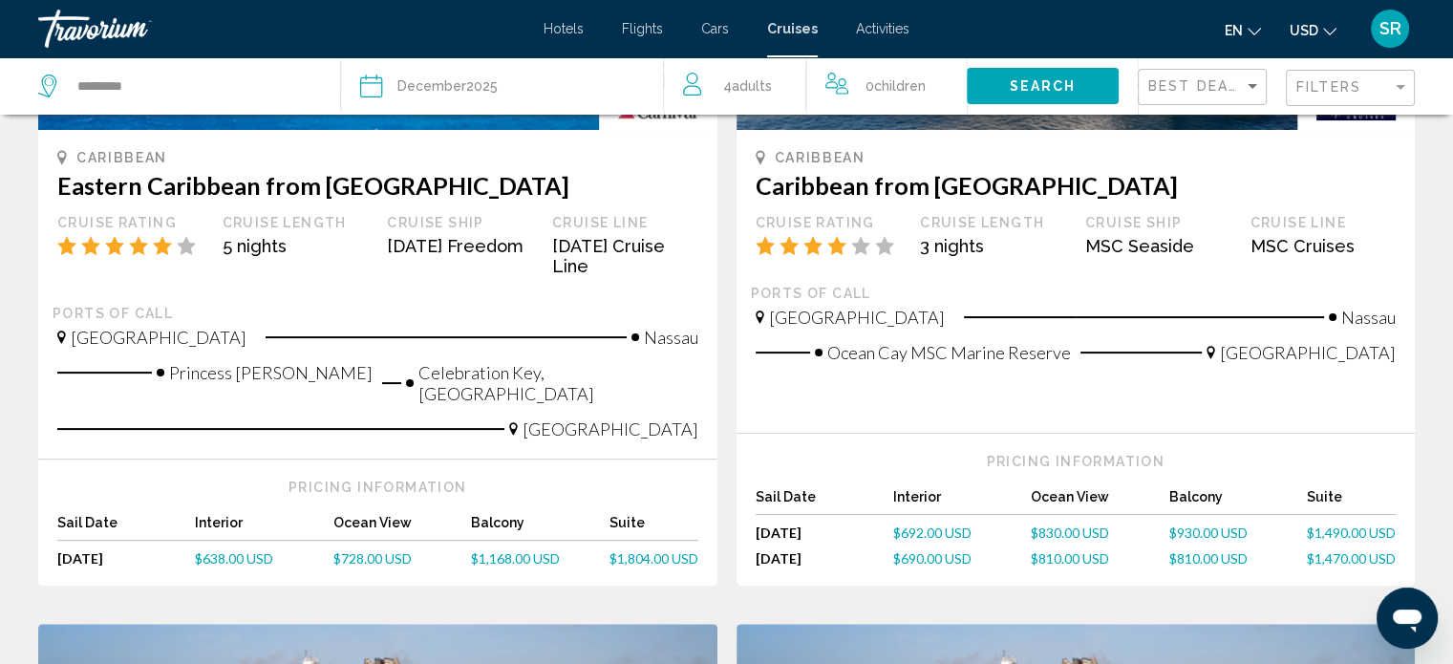
scroll to position [381, 0]
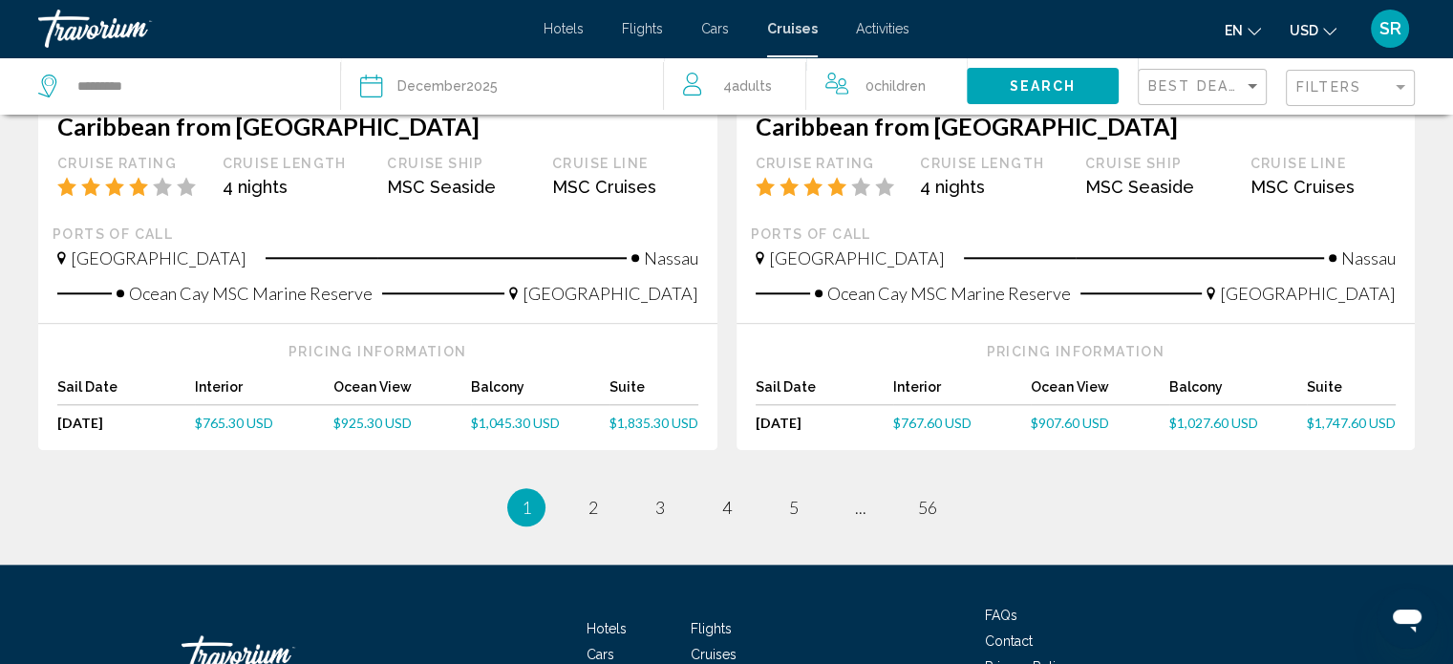
scroll to position [2115, 0]
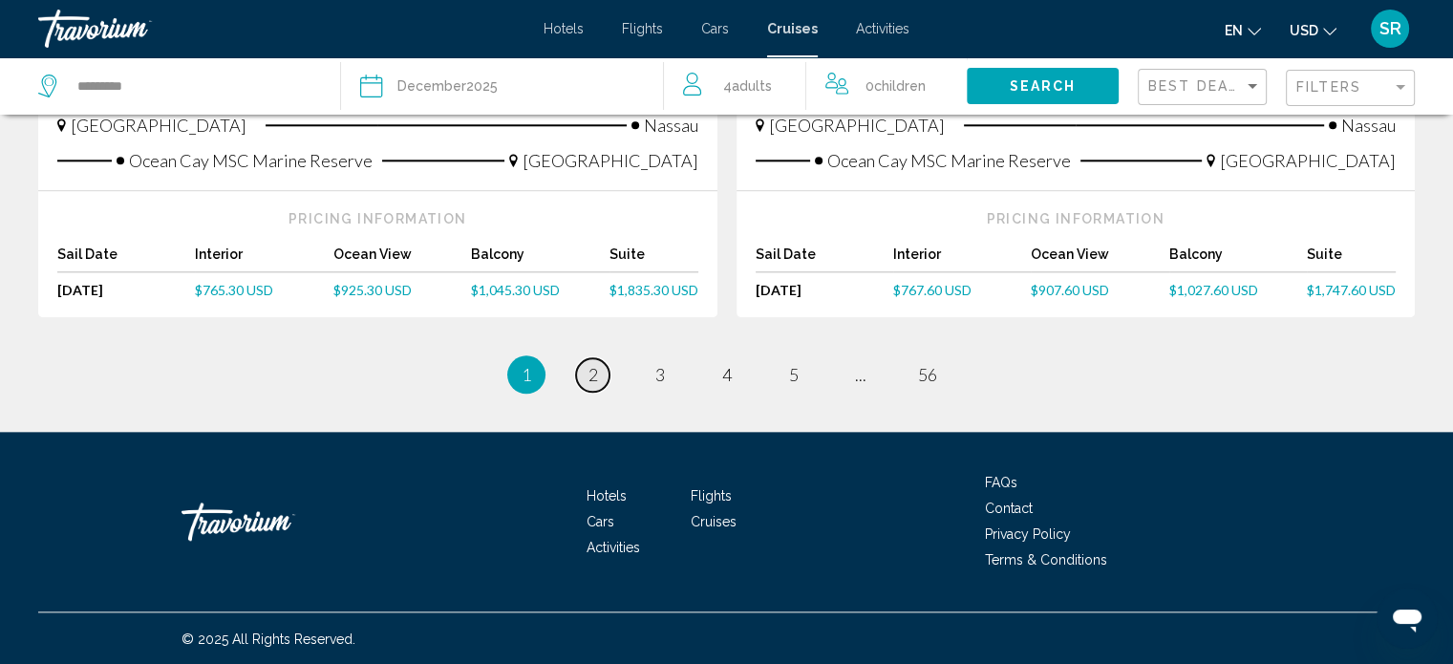
click at [599, 376] on link "page 2" at bounding box center [592, 374] width 33 height 33
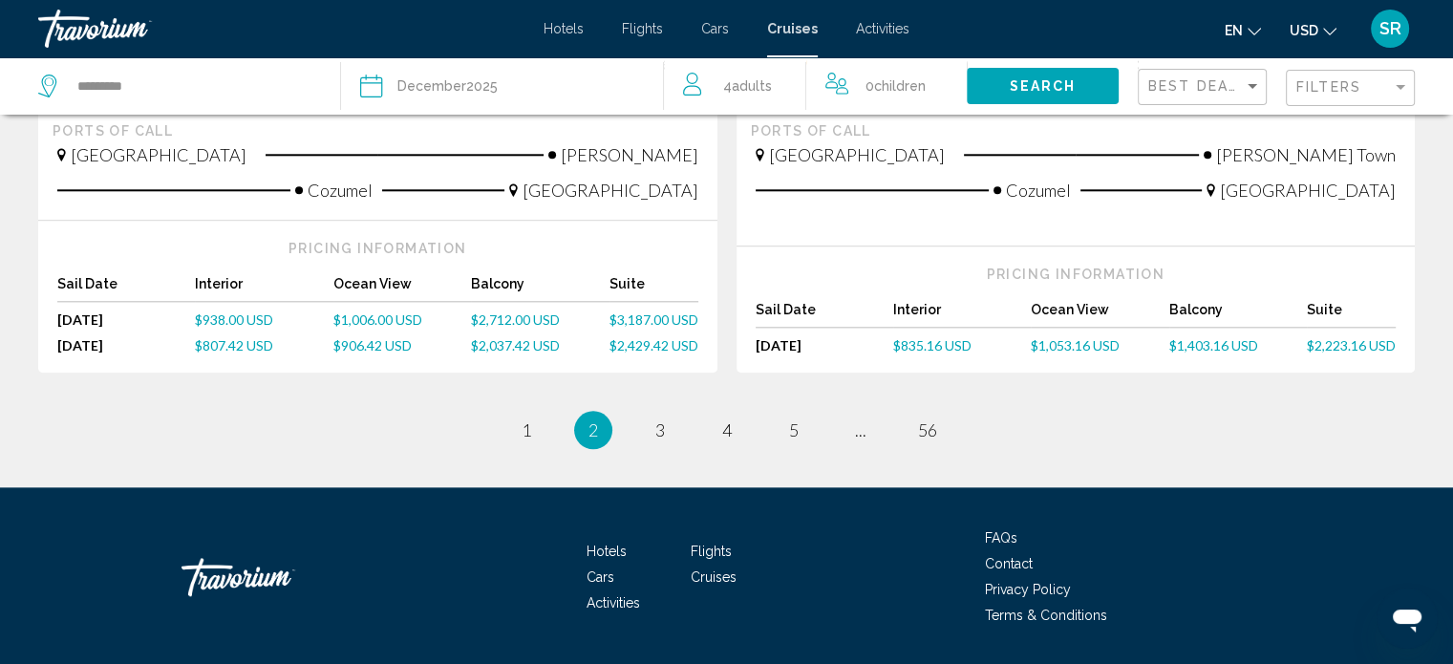
scroll to position [2104, 0]
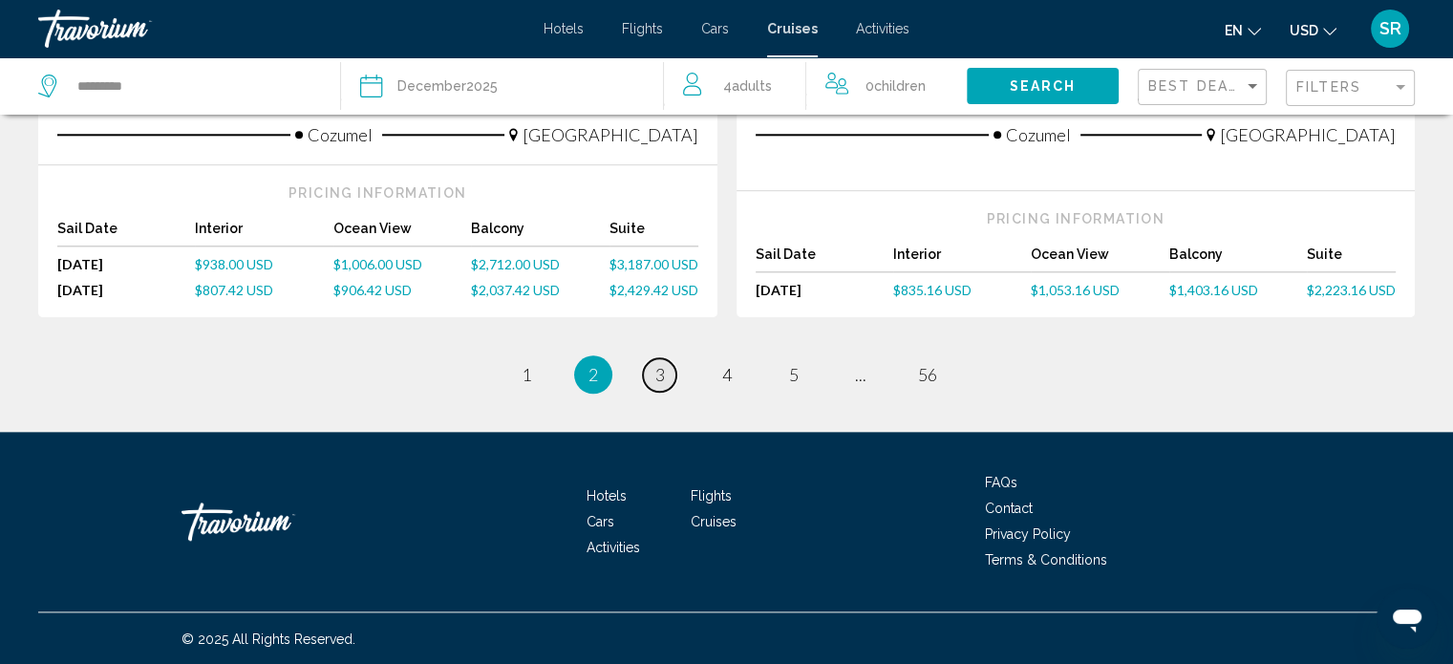
click at [657, 370] on span "3" at bounding box center [660, 374] width 10 height 21
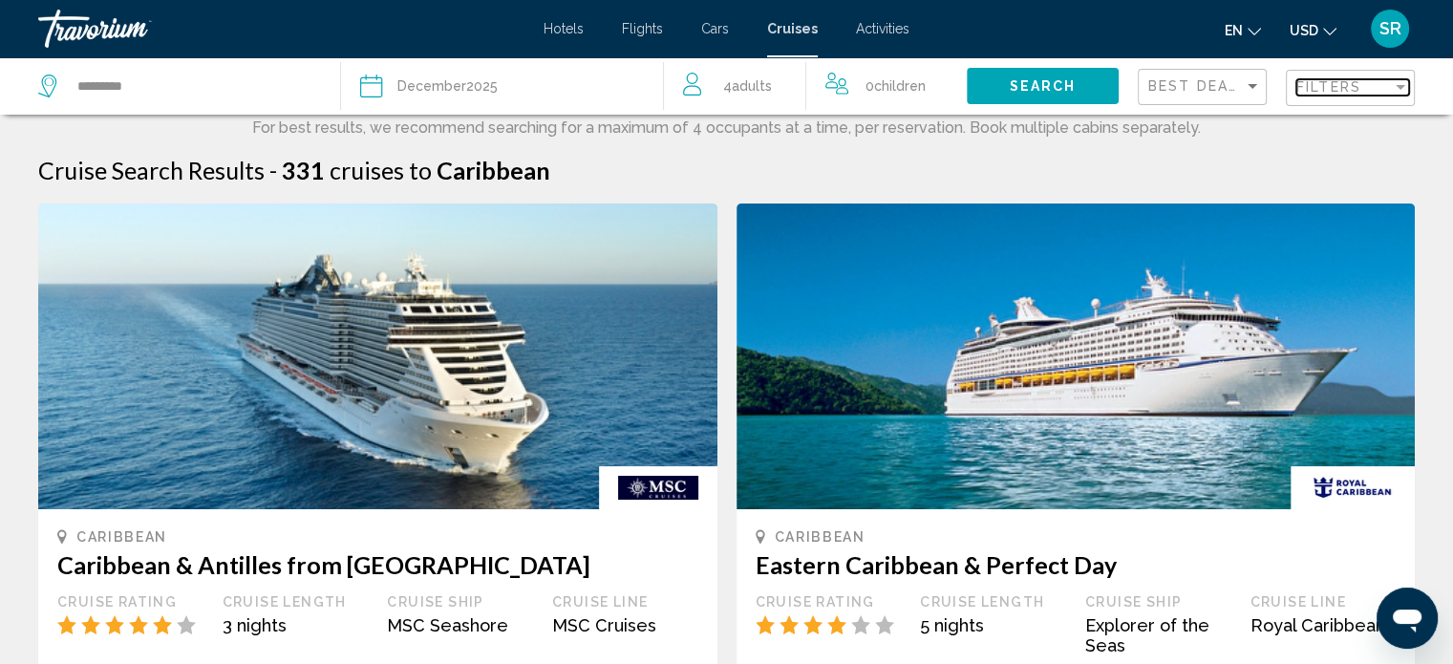
click at [1398, 81] on div "Filter" at bounding box center [1400, 86] width 17 height 15
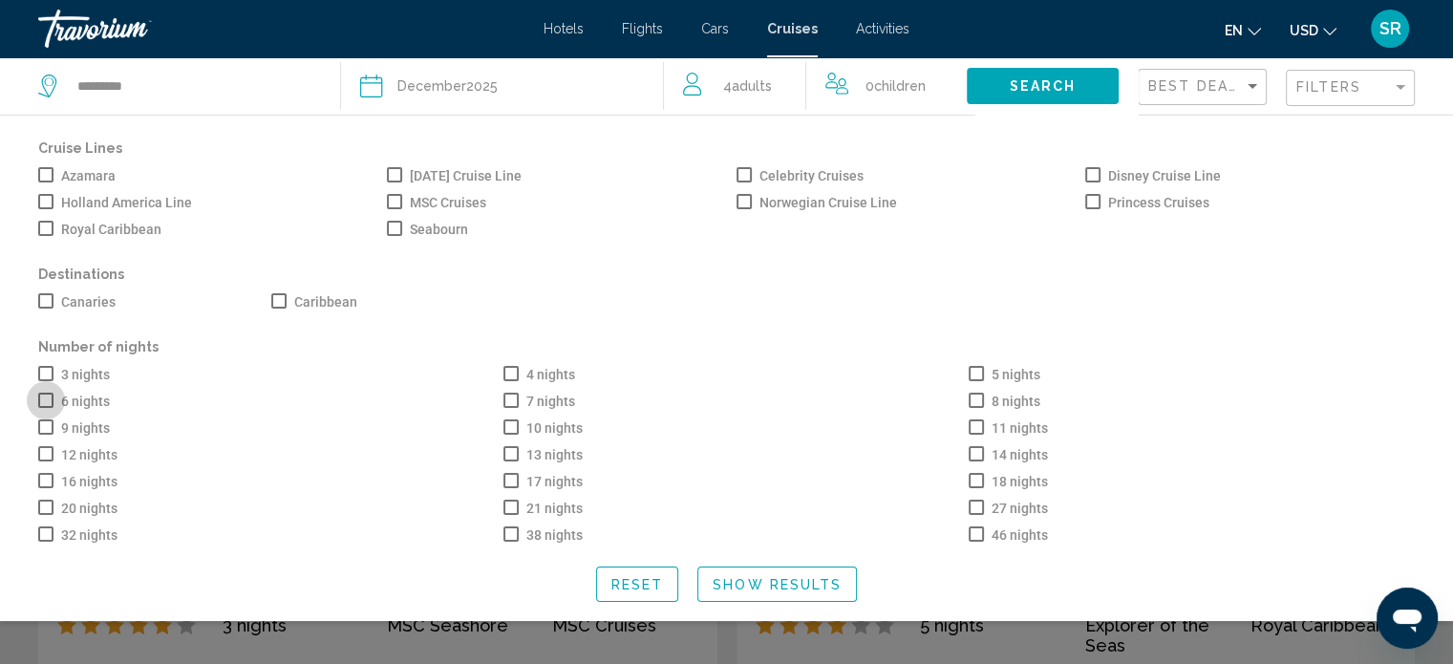
click at [44, 408] on span "Search widget" at bounding box center [45, 400] width 15 height 15
click at [515, 376] on span "Search widget" at bounding box center [511, 373] width 15 height 15
click at [982, 376] on span "Search widget" at bounding box center [976, 373] width 15 height 15
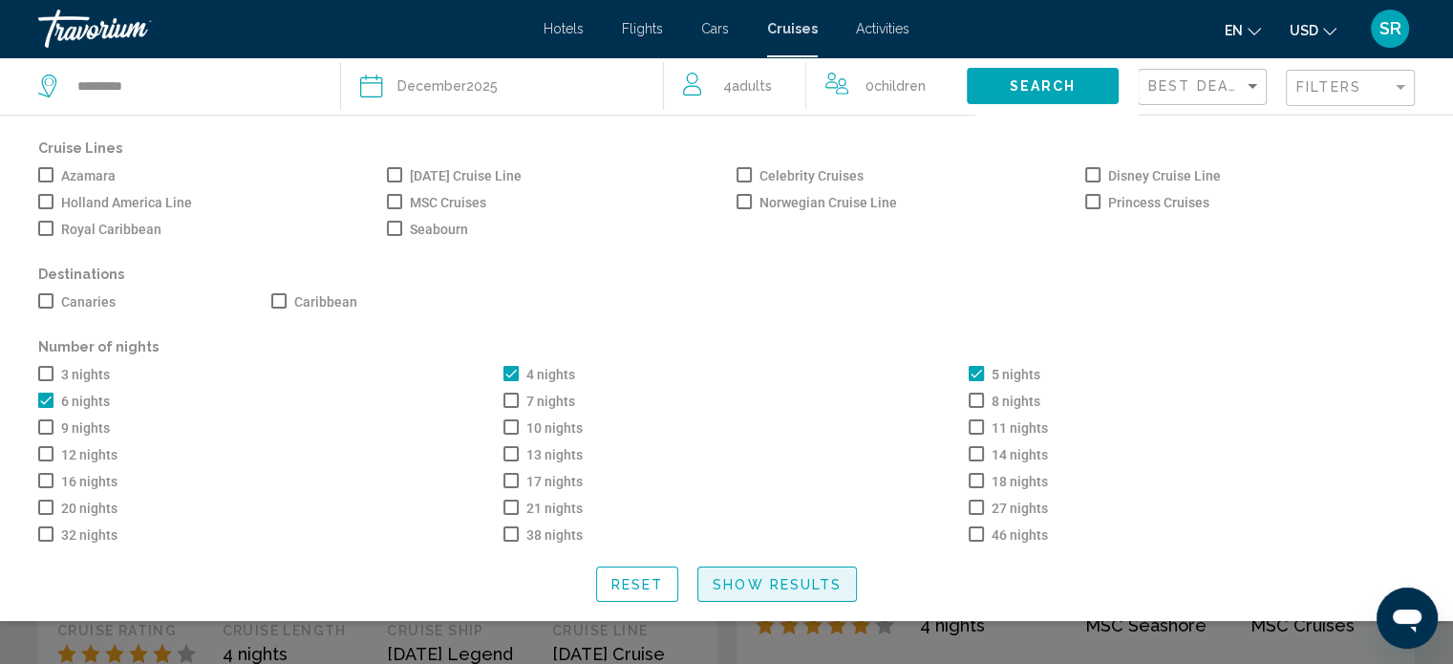
click at [760, 592] on span "Show Results" at bounding box center [777, 584] width 129 height 15
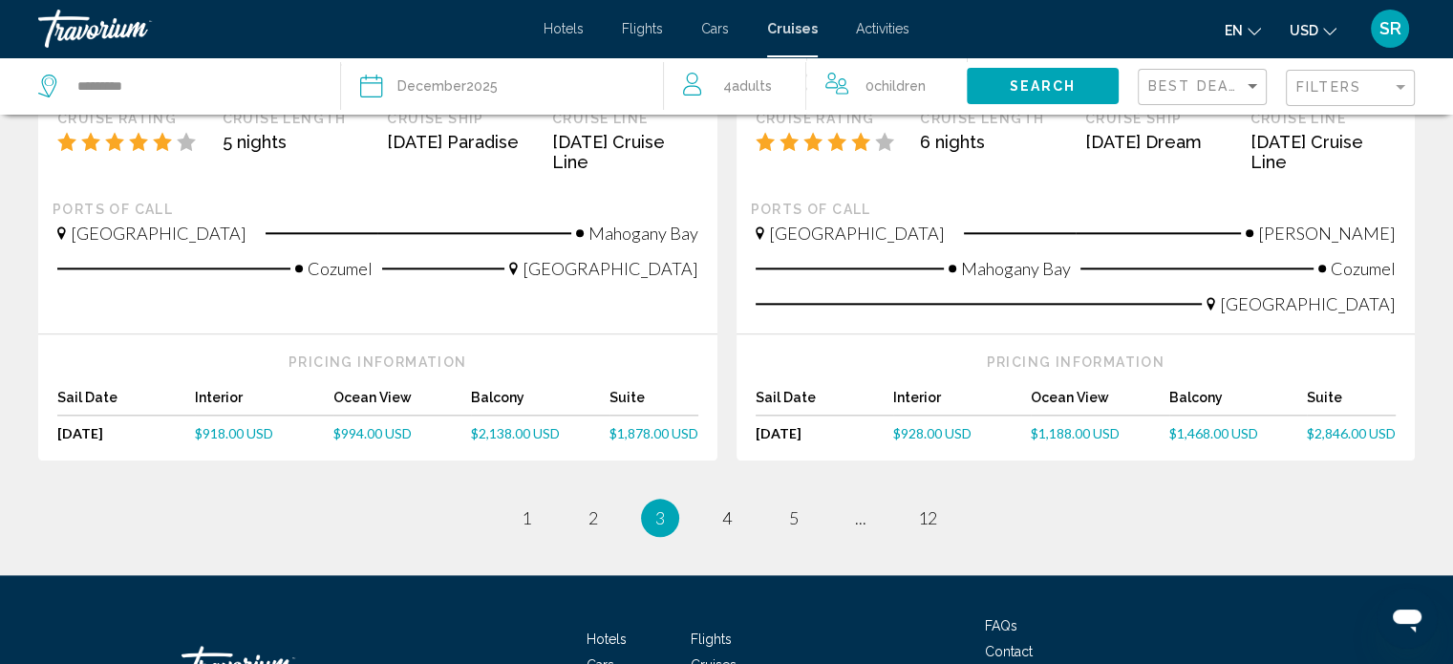
scroll to position [2140, 0]
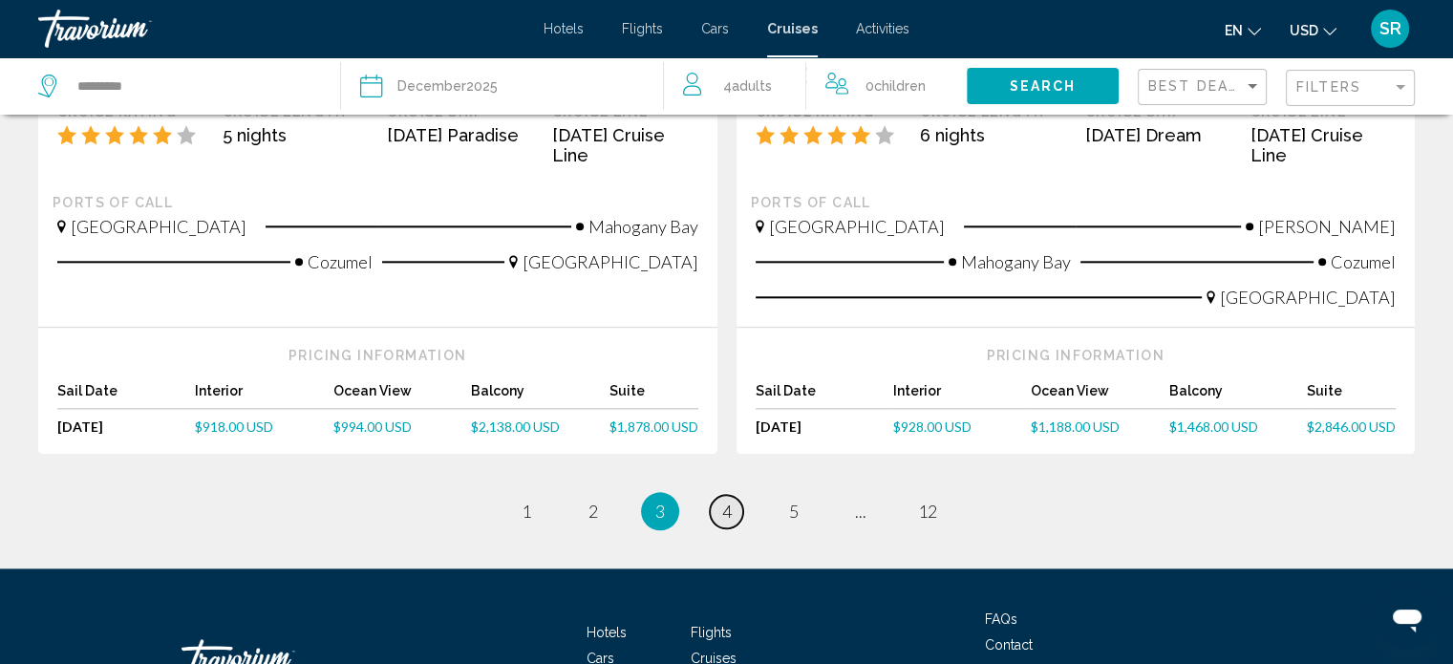
click at [723, 501] on span "4" at bounding box center [727, 511] width 10 height 21
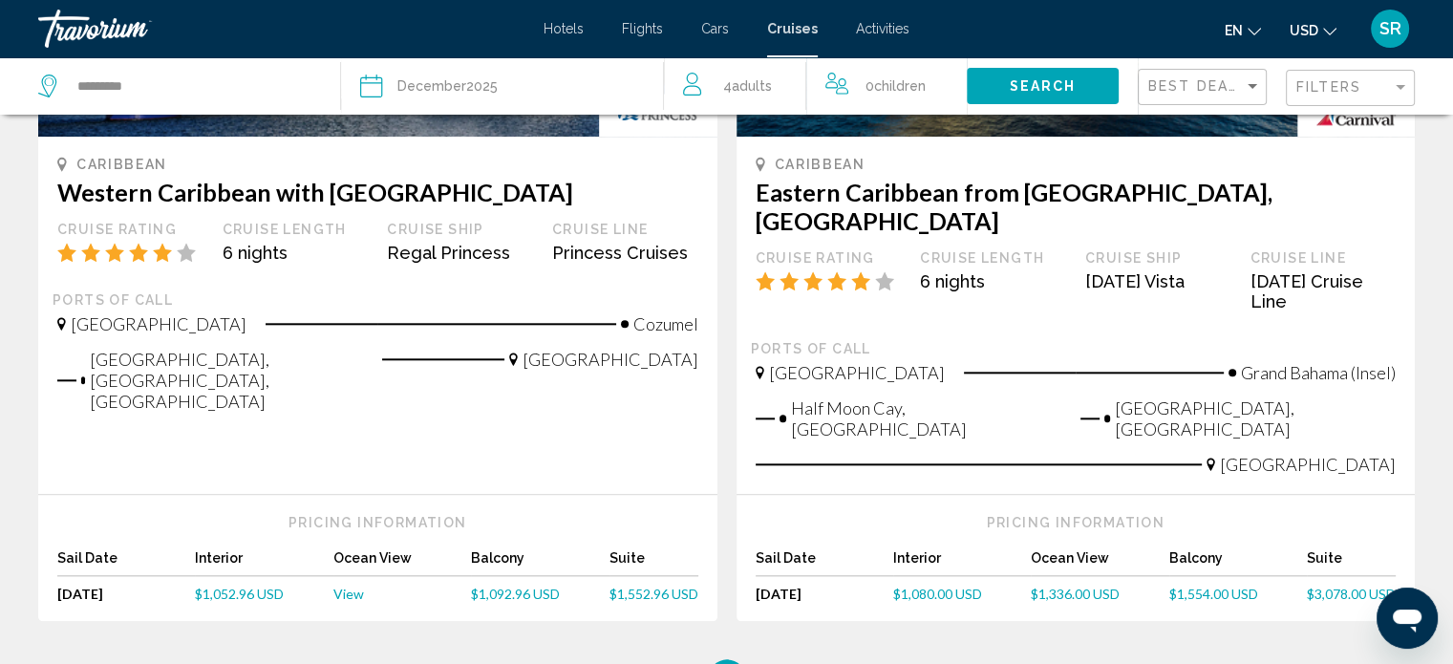
scroll to position [2026, 0]
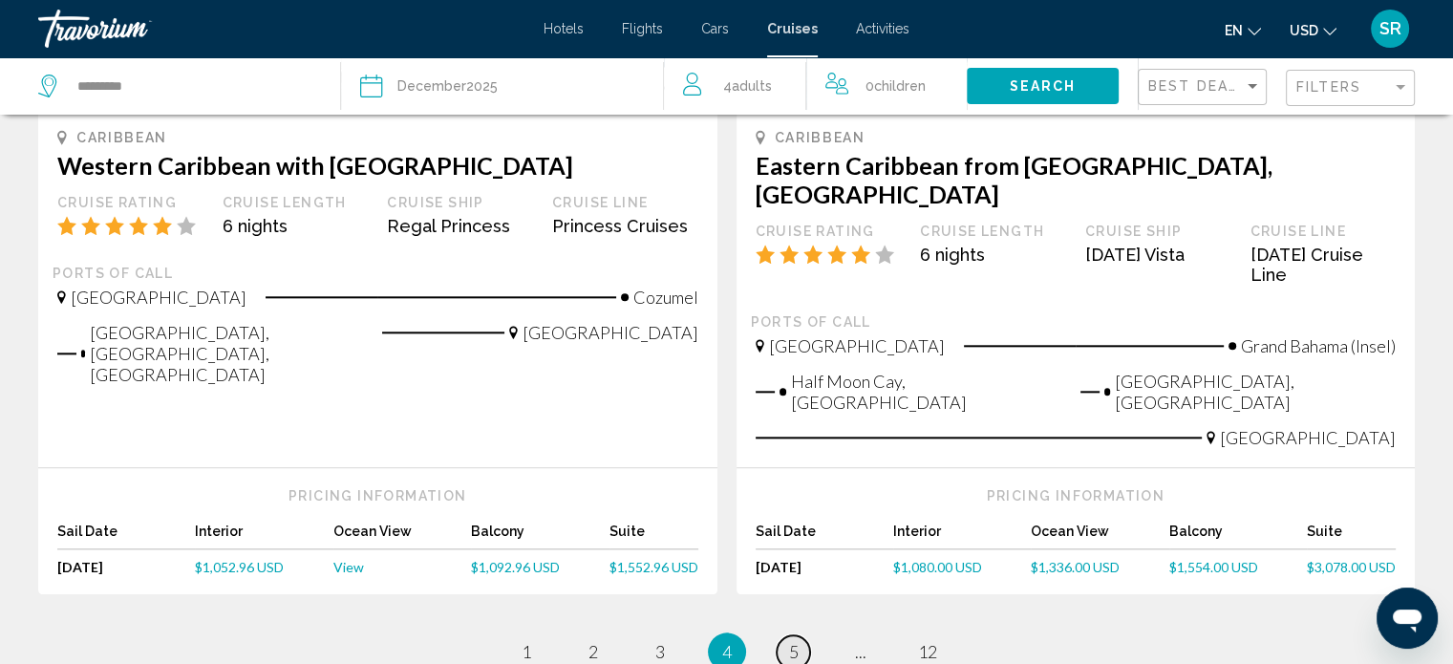
click at [798, 641] on span "5" at bounding box center [794, 651] width 10 height 21
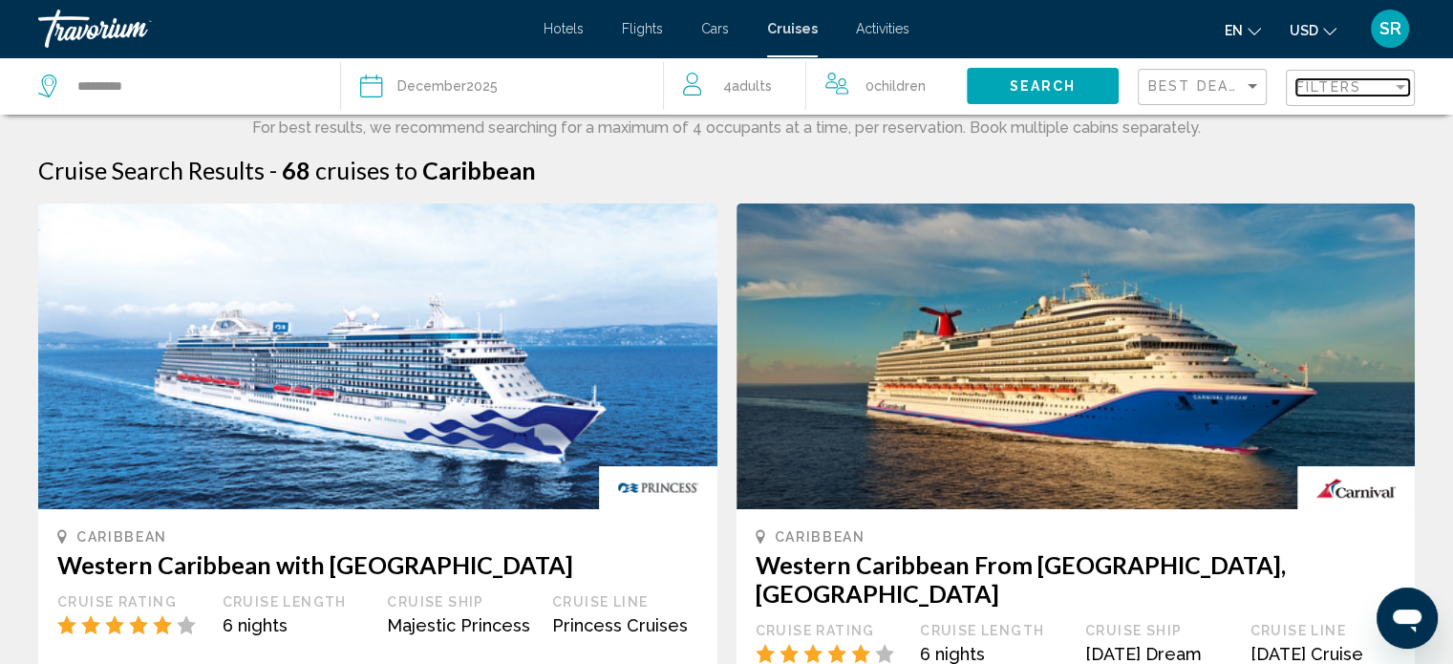
click at [1379, 93] on div "Filters" at bounding box center [1345, 86] width 96 height 15
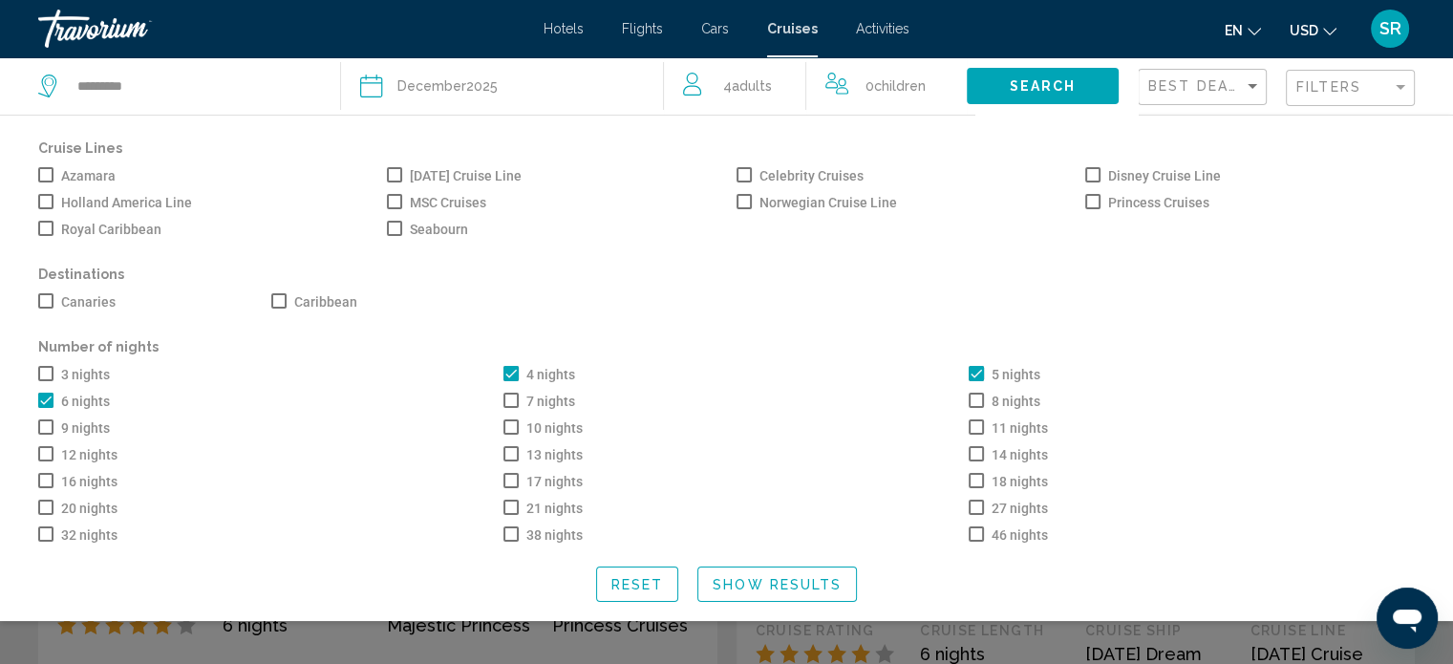
click at [1155, 37] on div "en English Español Français Italiano Português русский USD USD ($) MXN (Mex$) C…" at bounding box center [1172, 29] width 486 height 40
click at [1251, 91] on div "Sort by" at bounding box center [1252, 85] width 17 height 15
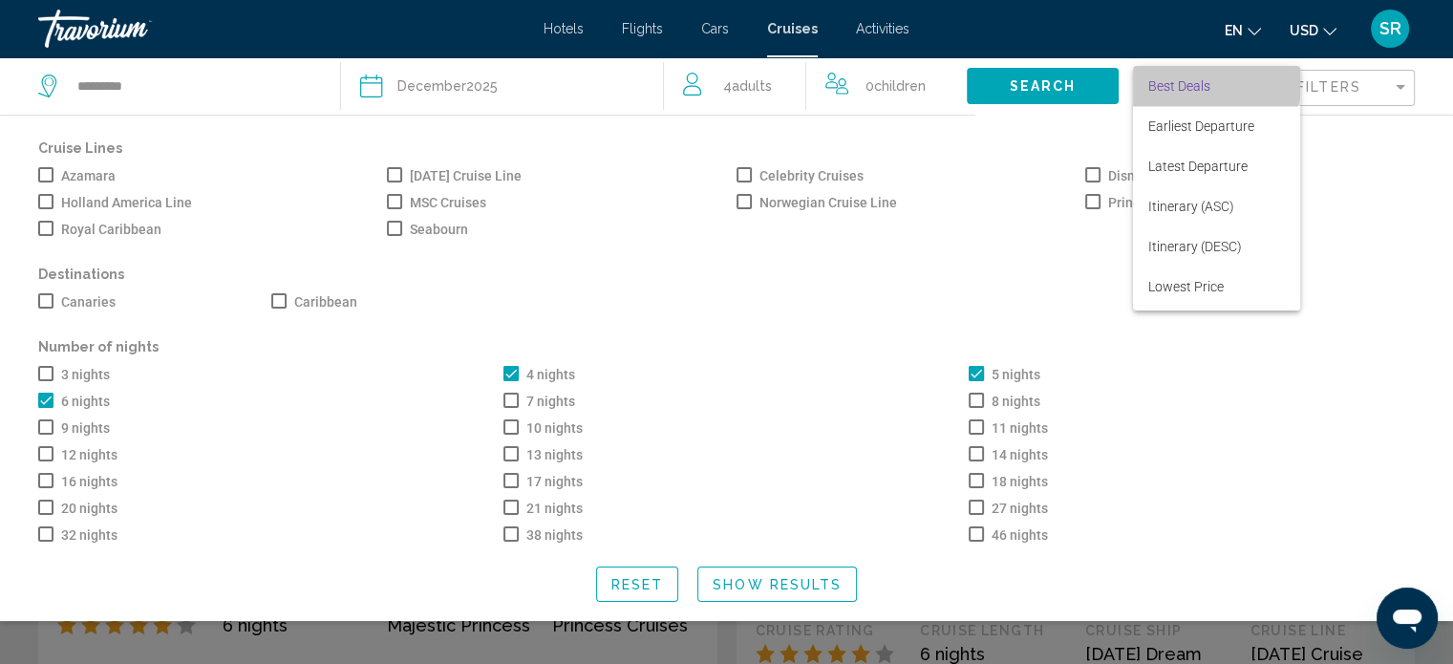
click at [1204, 75] on span "Best Deals" at bounding box center [1217, 86] width 137 height 40
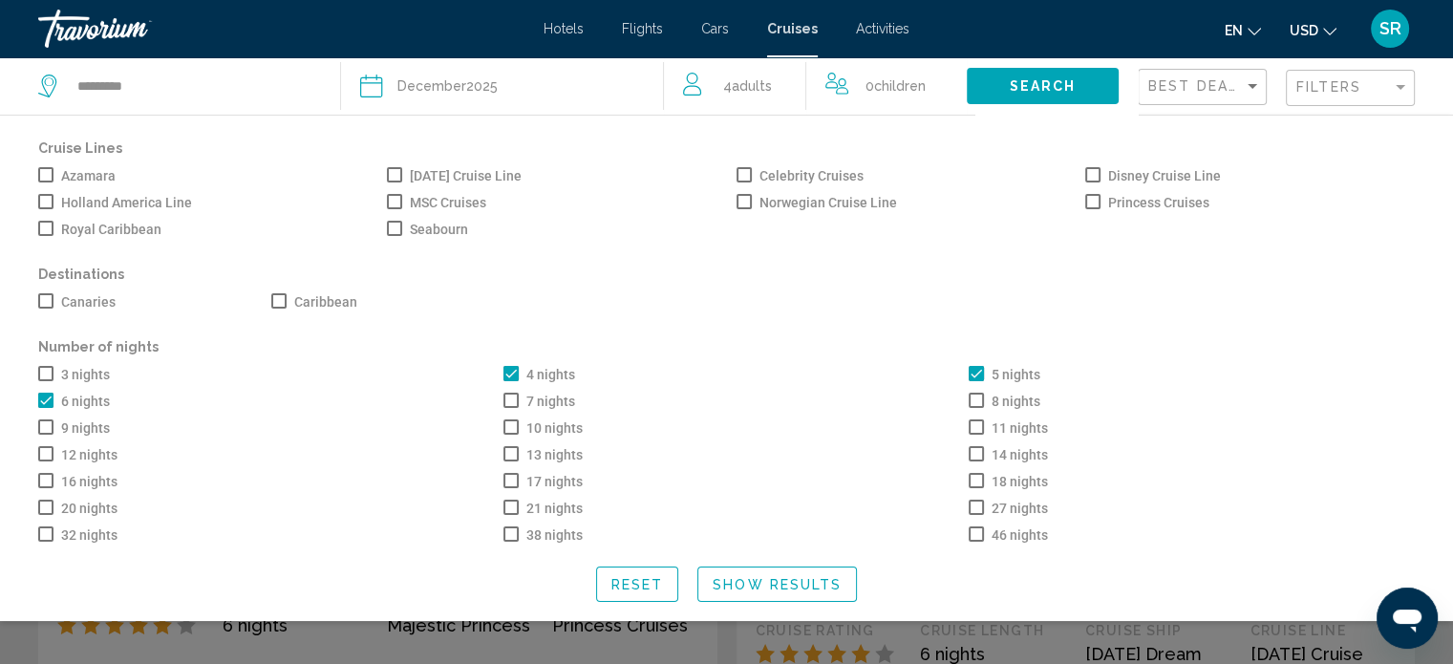
click at [1372, 76] on div "Filters" at bounding box center [1353, 88] width 113 height 35
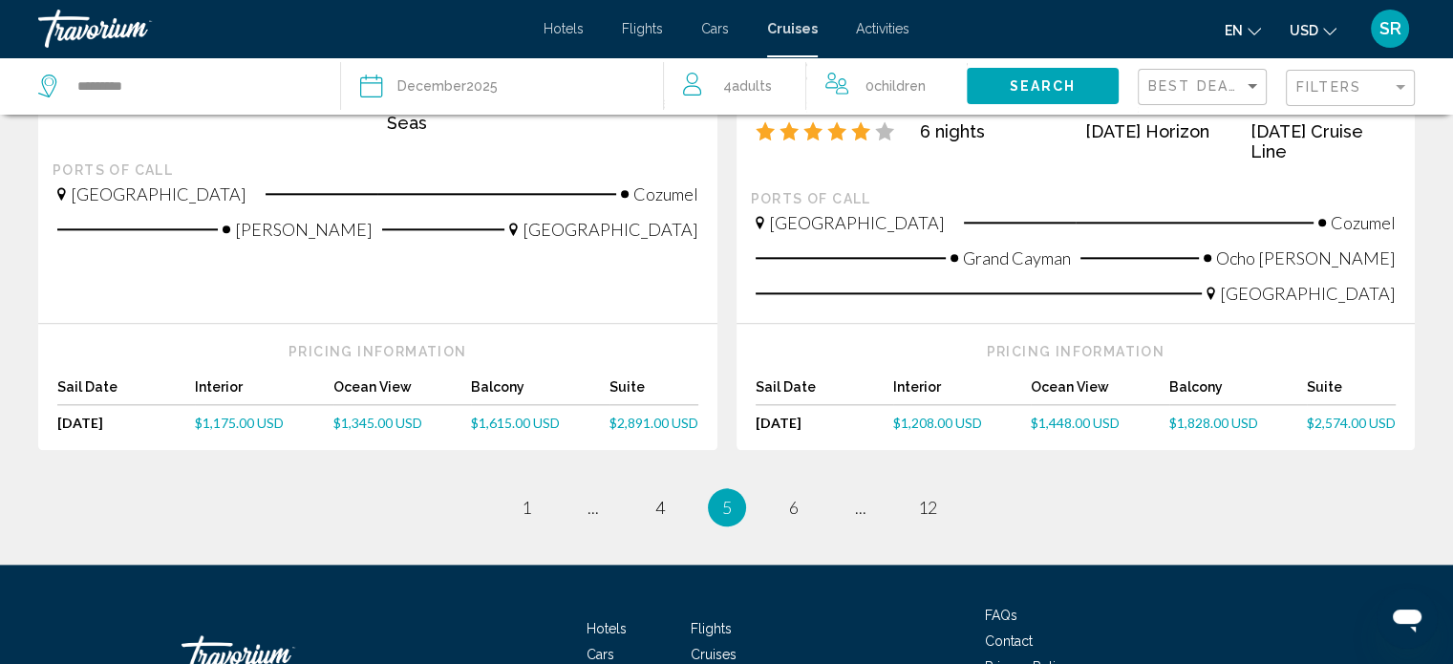
scroll to position [2200, 0]
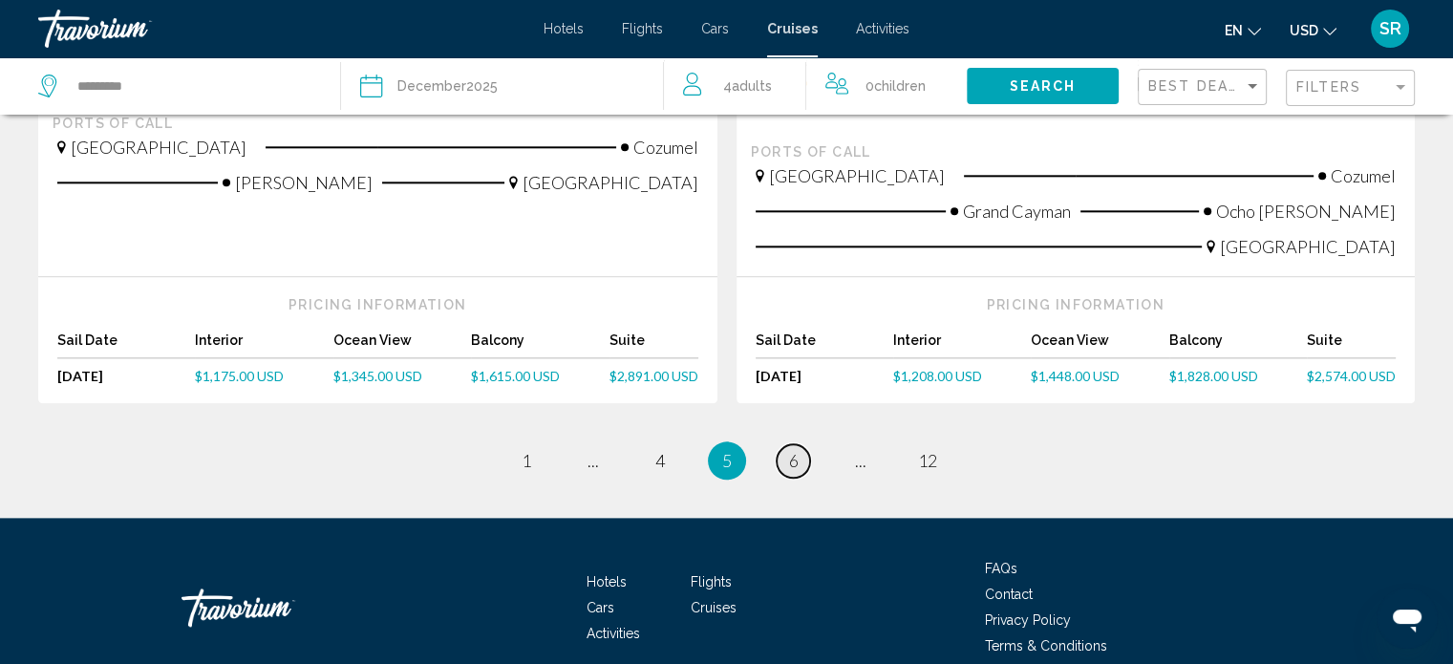
click at [799, 444] on link "page 6" at bounding box center [793, 460] width 33 height 33
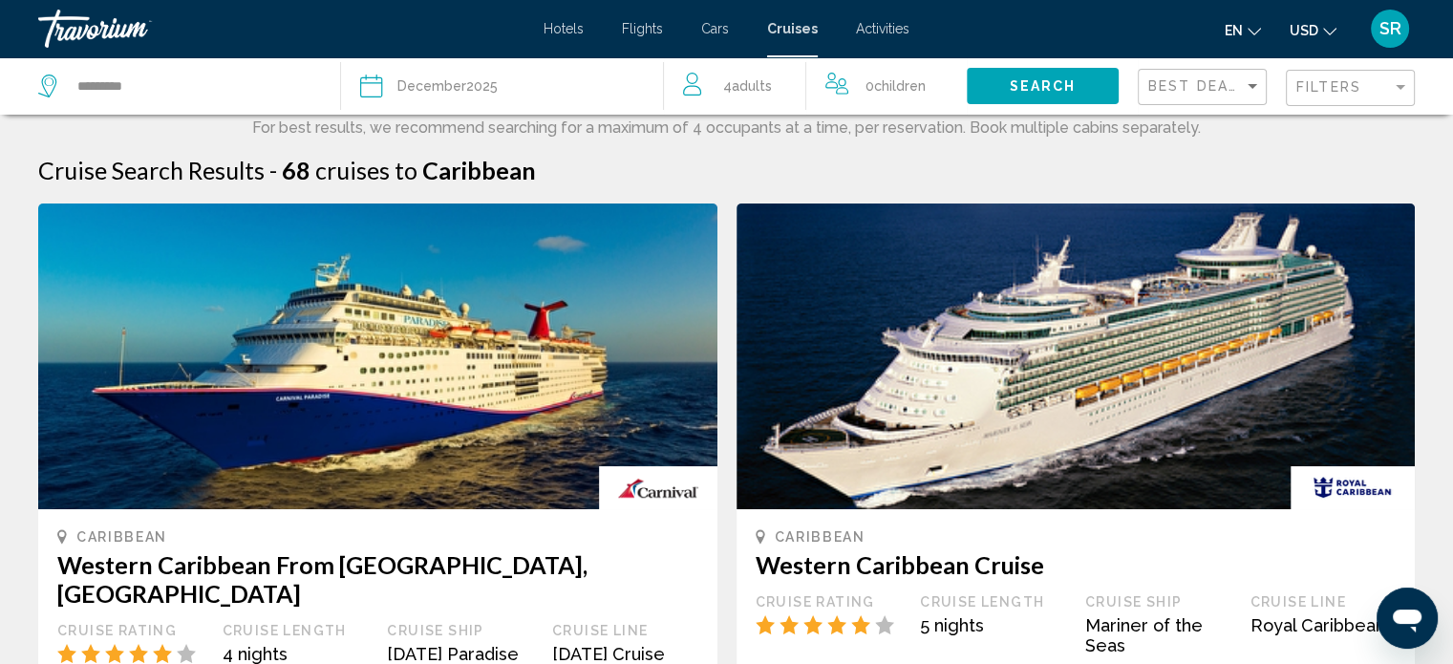
click at [568, 26] on span "Hotels" at bounding box center [564, 28] width 40 height 15
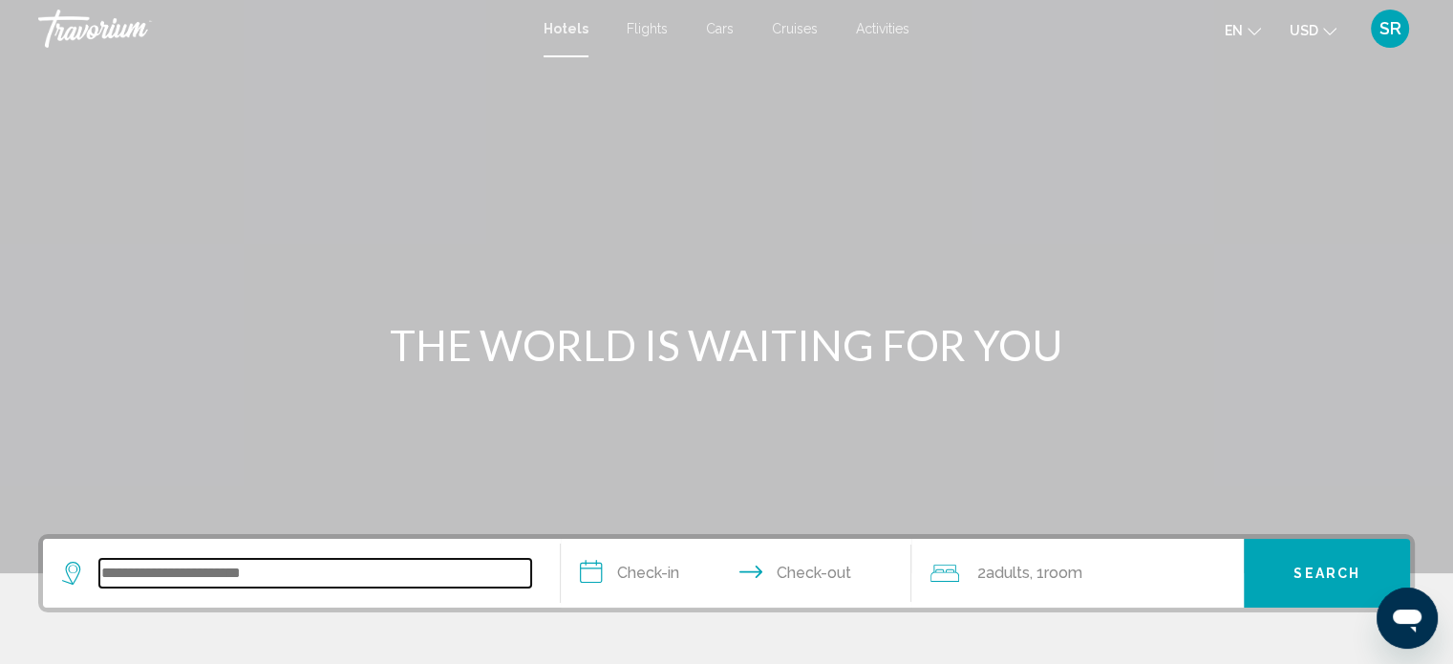
click at [301, 576] on input "Search widget" at bounding box center [315, 573] width 432 height 29
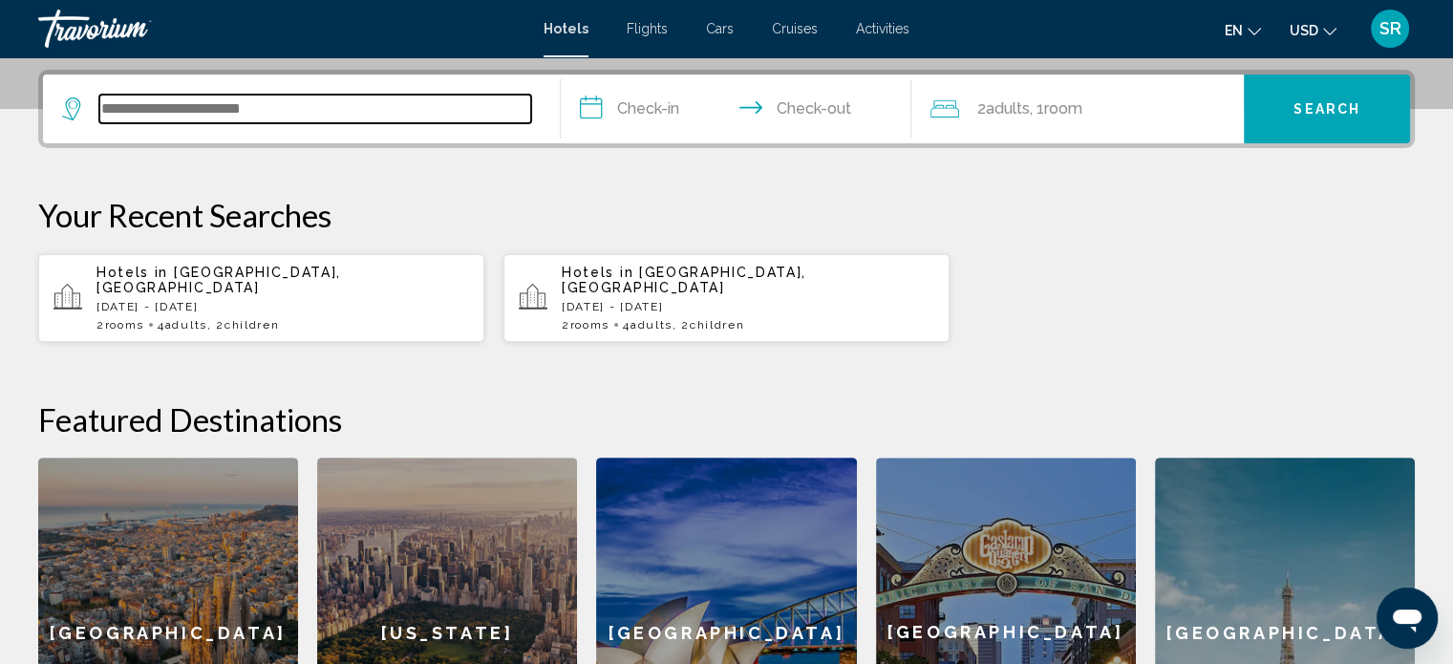
scroll to position [471, 0]
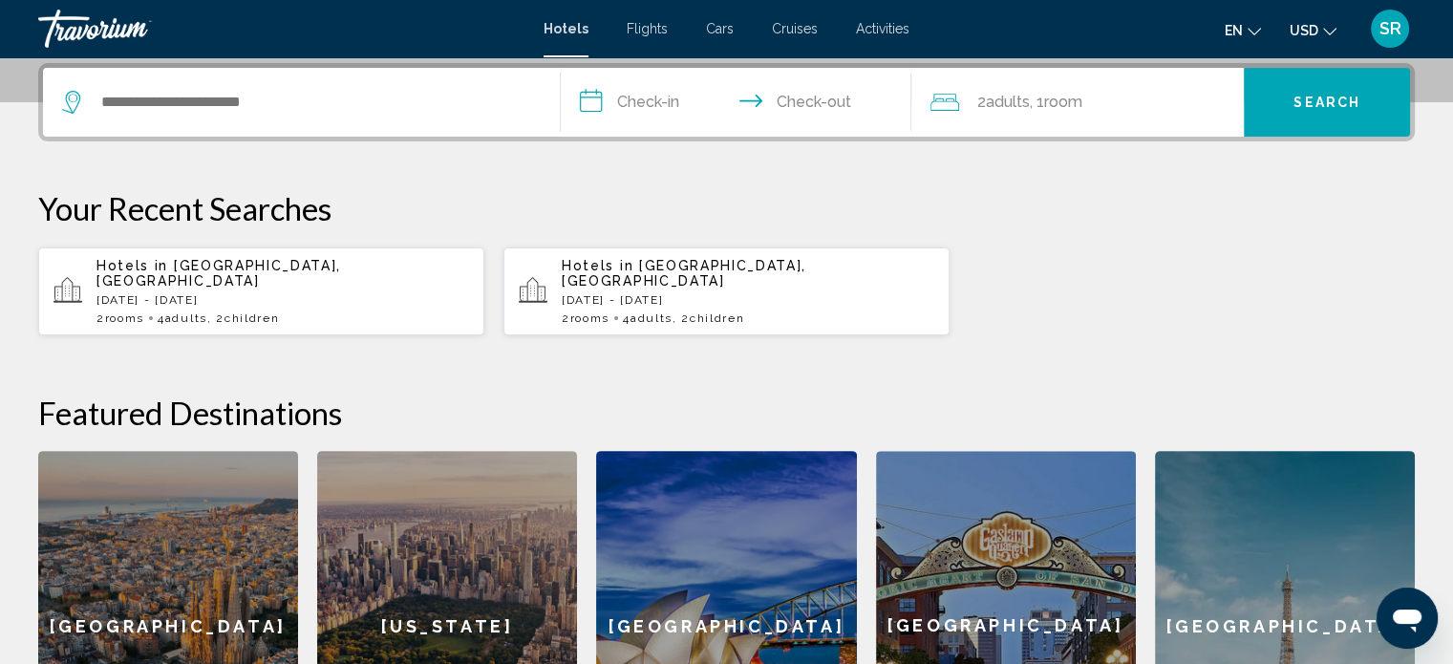
click at [891, 23] on span "Activities" at bounding box center [883, 28] width 54 height 15
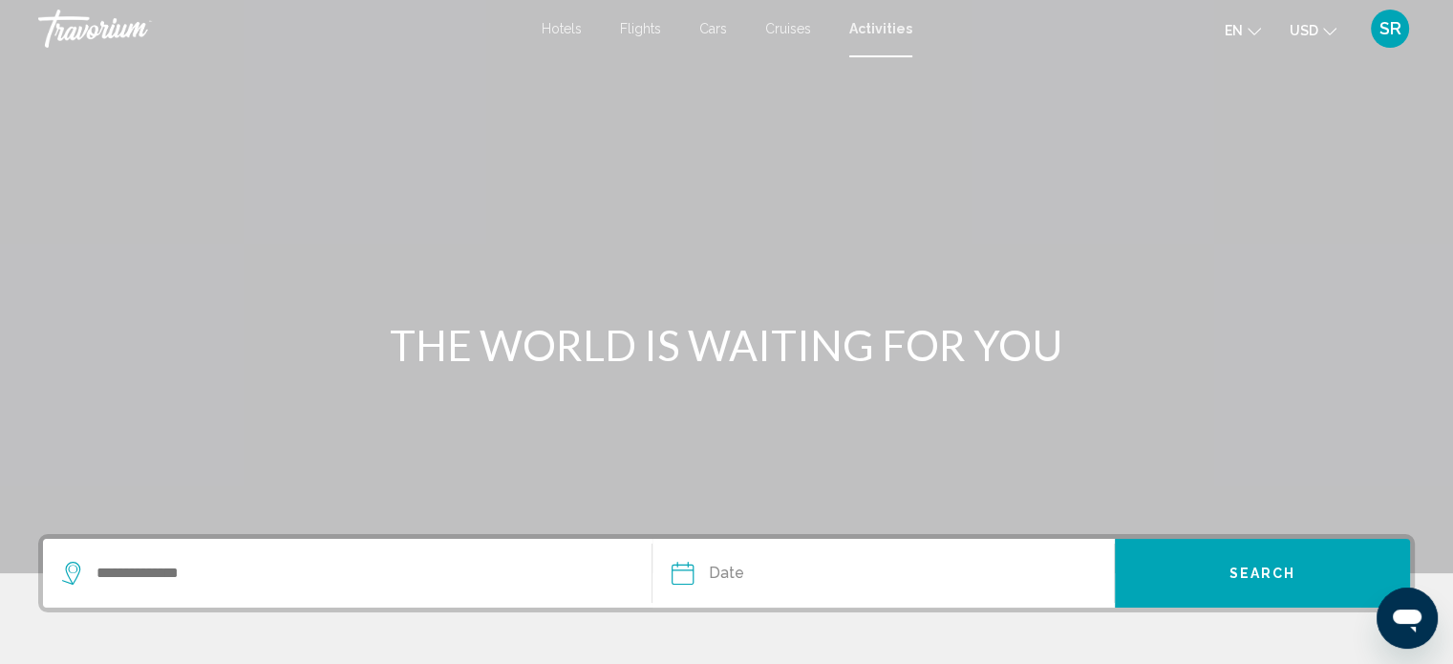
scroll to position [373, 0]
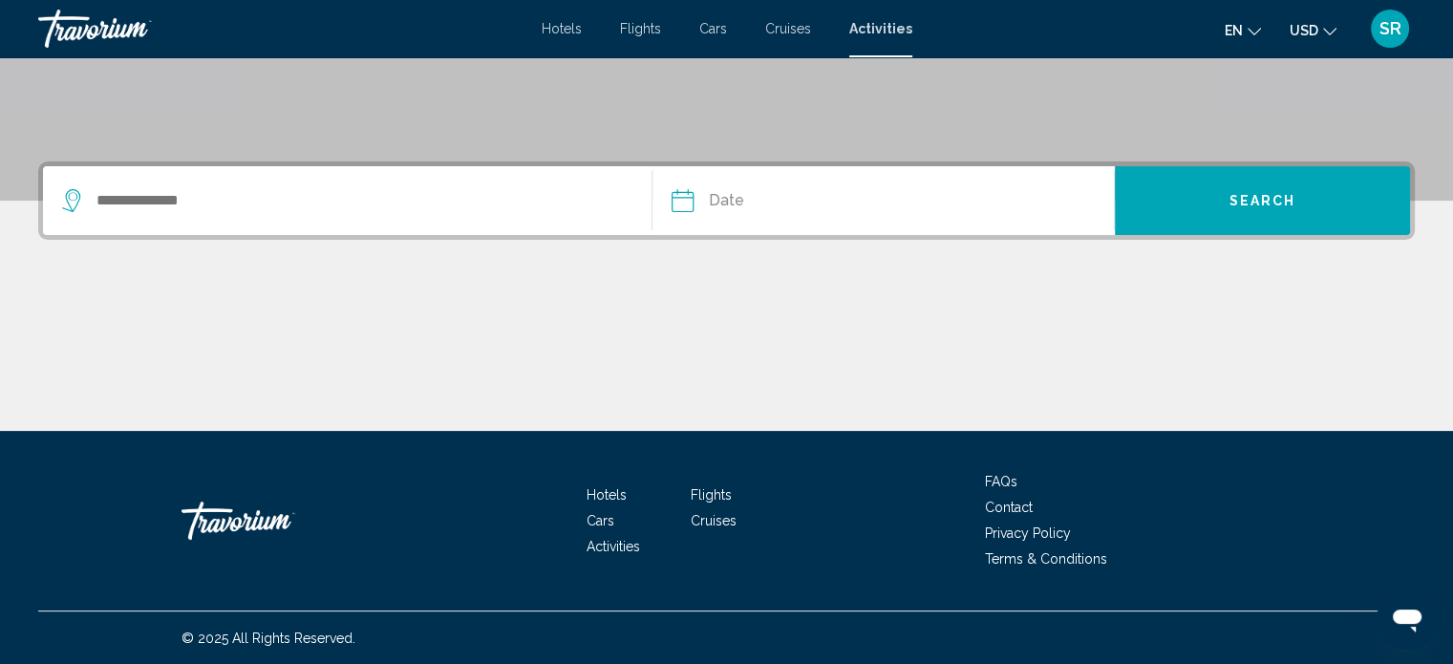
click at [569, 30] on span "Hotels" at bounding box center [562, 28] width 40 height 15
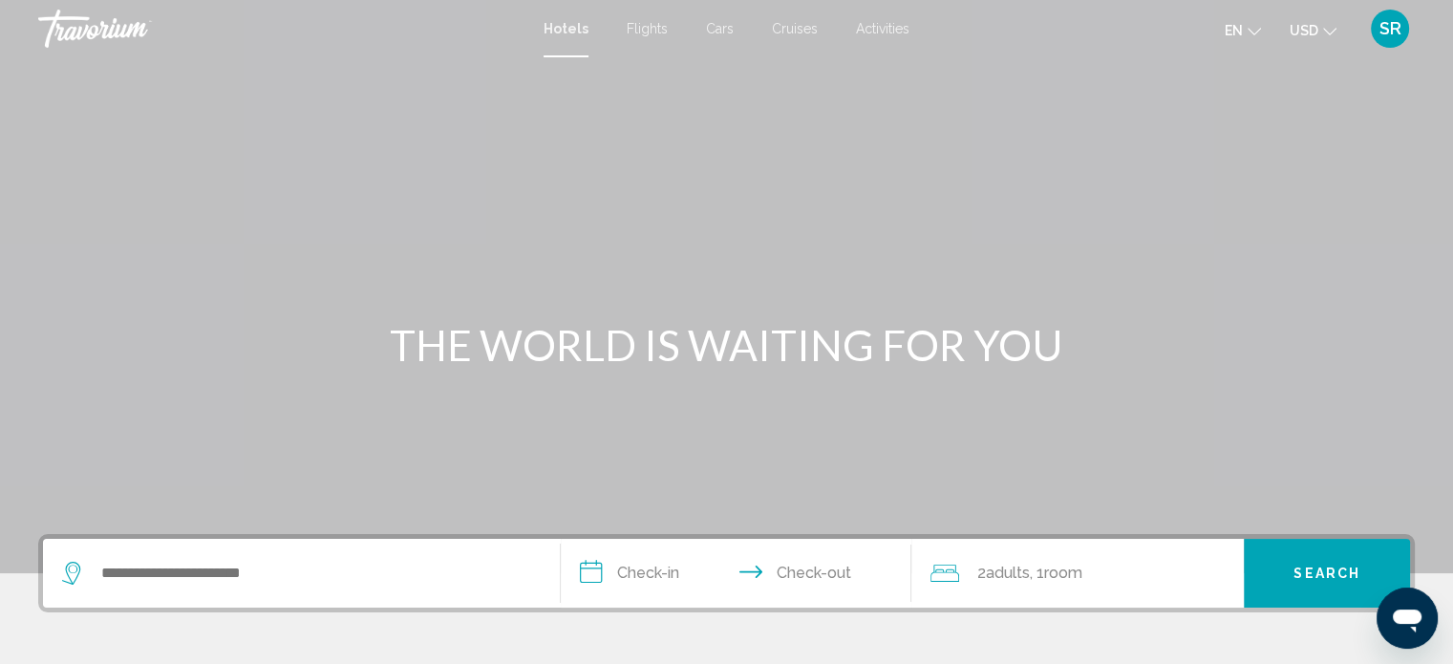
click at [718, 17] on div "Hotels Flights Cars Cruises Activities Hotels Flights Cars Cruises Activities e…" at bounding box center [726, 29] width 1453 height 40
click at [784, 31] on span "Cruises" at bounding box center [795, 28] width 46 height 15
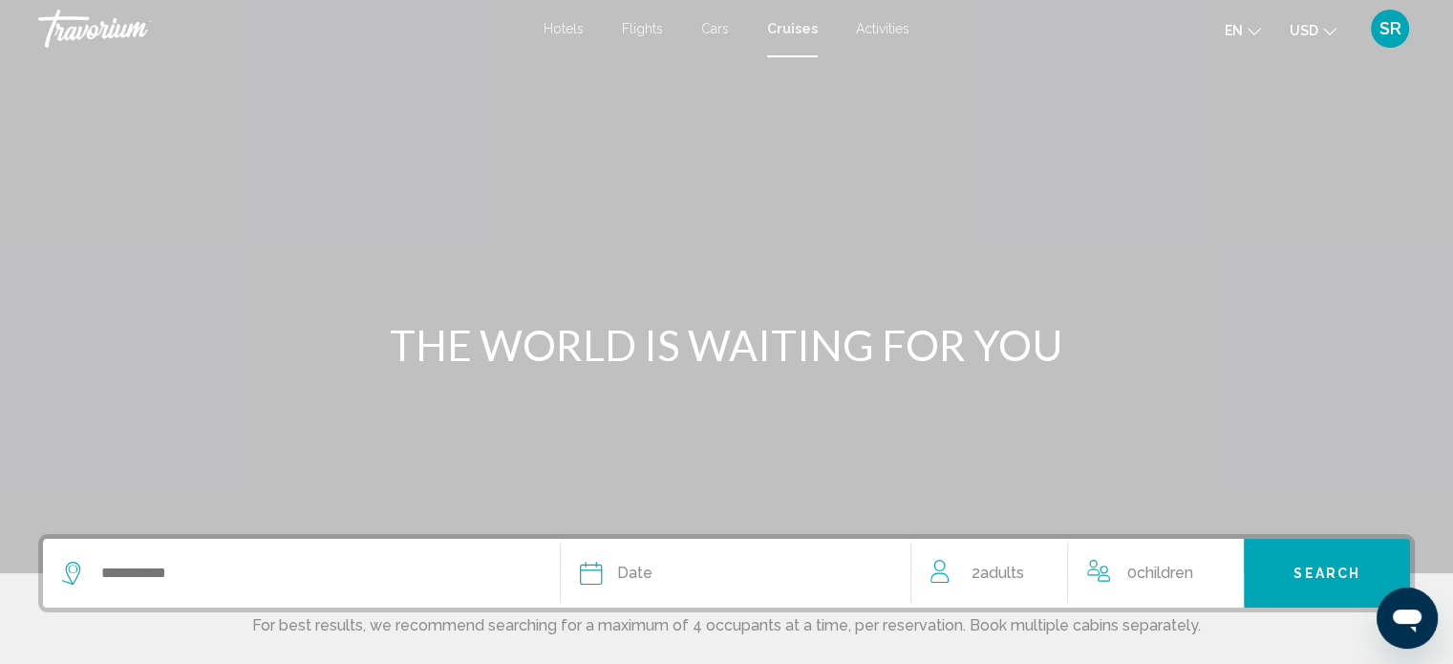
click at [892, 32] on span "Activities" at bounding box center [883, 28] width 54 height 15
